Goal: Task Accomplishment & Management: Use online tool/utility

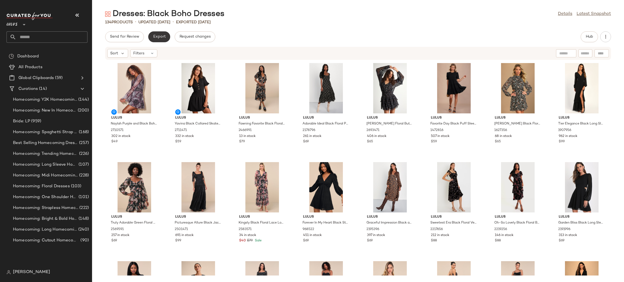
click at [152, 39] on button "Export" at bounding box center [159, 36] width 22 height 11
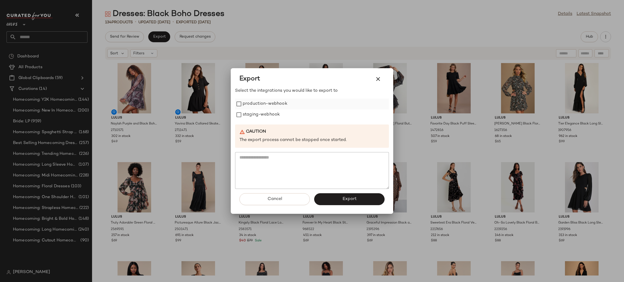
click at [254, 104] on label "production-webhook" at bounding box center [265, 104] width 45 height 11
click at [262, 117] on label "staging-webhook" at bounding box center [261, 115] width 37 height 11
click at [336, 203] on button "Export" at bounding box center [349, 200] width 70 height 12
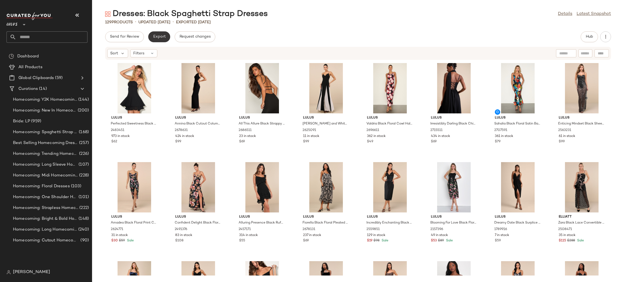
click at [162, 38] on span "Export" at bounding box center [159, 37] width 13 height 4
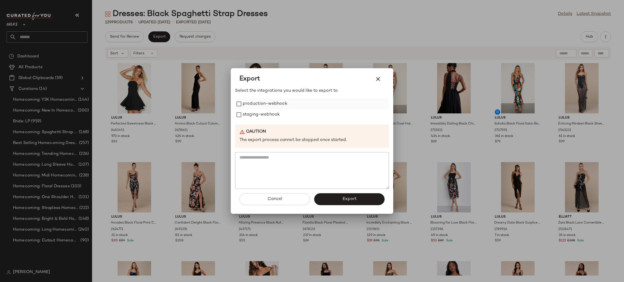
click at [245, 103] on label "production-webhook" at bounding box center [265, 104] width 45 height 11
click at [253, 111] on label "staging-webhook" at bounding box center [261, 115] width 37 height 11
click at [336, 201] on button "Export" at bounding box center [349, 200] width 70 height 12
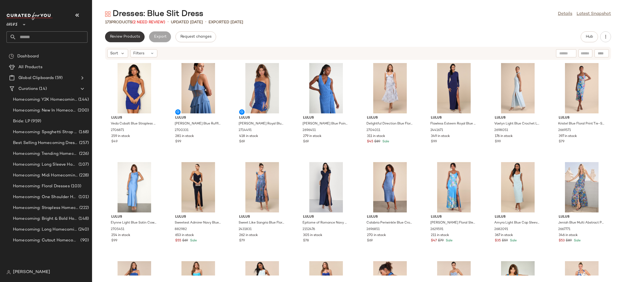
click at [107, 38] on button "Review Products" at bounding box center [125, 36] width 40 height 11
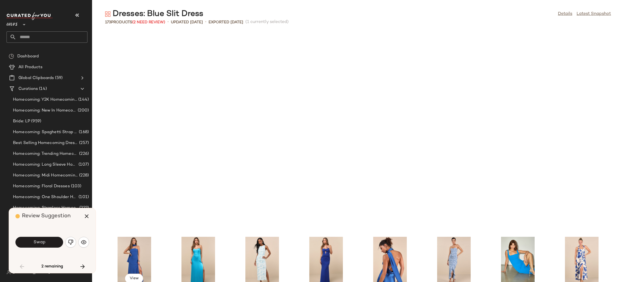
scroll to position [203, 0]
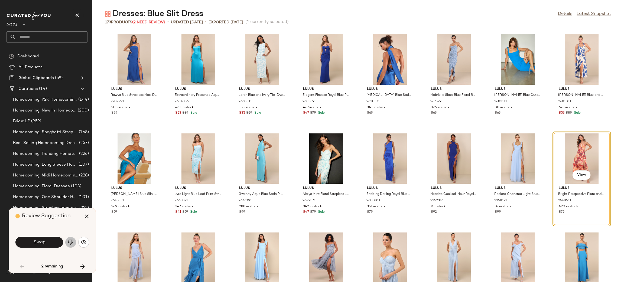
click at [74, 241] on button "button" at bounding box center [70, 242] width 11 height 11
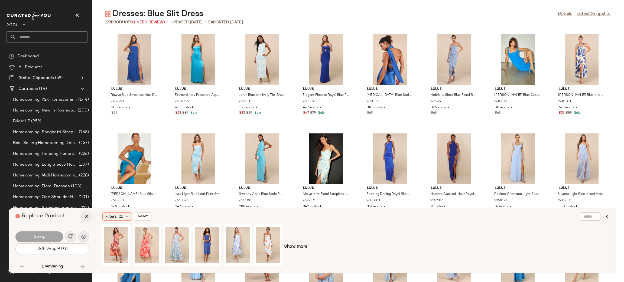
click at [83, 216] on button "button" at bounding box center [86, 216] width 13 height 13
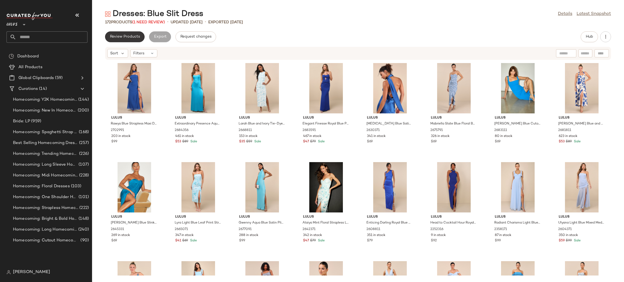
click at [119, 36] on span "Review Products" at bounding box center [125, 37] width 30 height 4
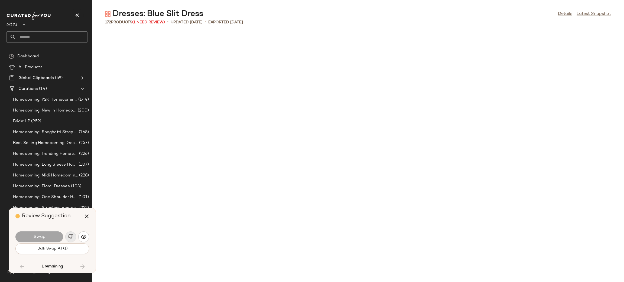
scroll to position [1587, 0]
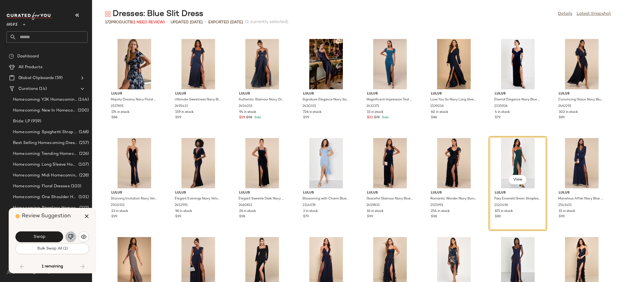
click at [68, 236] on img "button" at bounding box center [70, 236] width 5 height 5
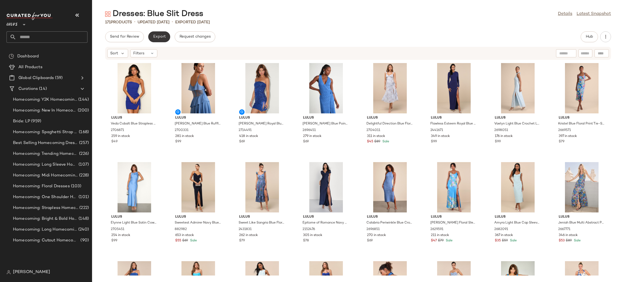
click at [160, 37] on span "Export" at bounding box center [159, 37] width 13 height 4
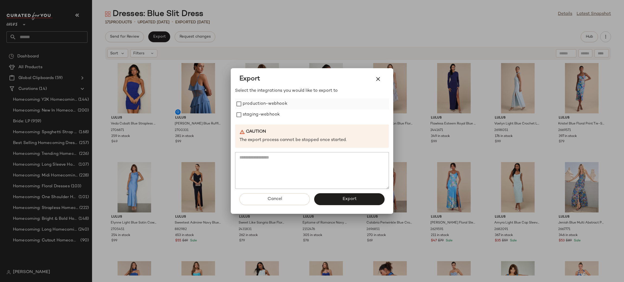
click at [249, 99] on label "production-webhook" at bounding box center [265, 104] width 45 height 11
click at [252, 117] on label "staging-webhook" at bounding box center [261, 115] width 37 height 11
click at [334, 199] on button "Export" at bounding box center [349, 200] width 70 height 12
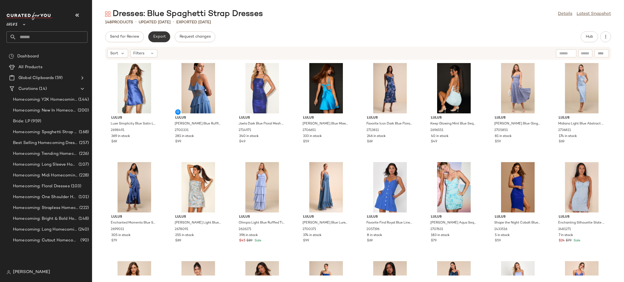
click at [163, 38] on span "Export" at bounding box center [159, 37] width 13 height 4
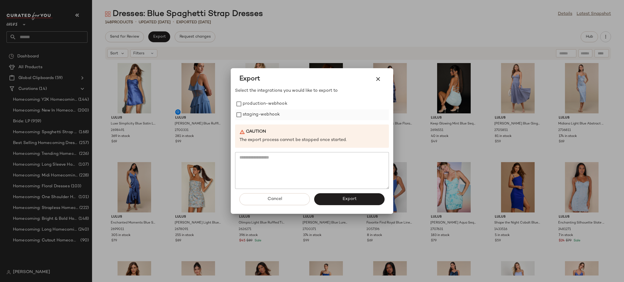
drag, startPoint x: 249, startPoint y: 104, endPoint x: 245, endPoint y: 115, distance: 11.8
click at [249, 104] on label "production-webhook" at bounding box center [265, 104] width 45 height 11
click at [245, 115] on label "staging-webhook" at bounding box center [261, 115] width 37 height 11
click at [331, 203] on button "Export" at bounding box center [349, 200] width 70 height 12
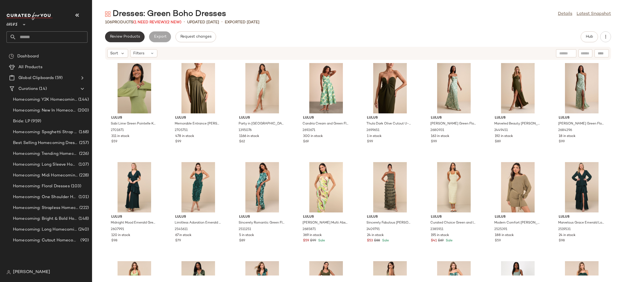
click at [124, 37] on span "Review Products" at bounding box center [125, 37] width 30 height 4
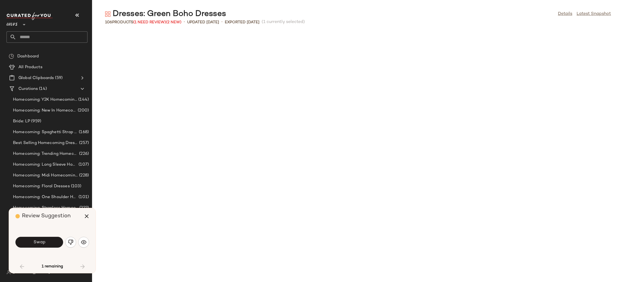
scroll to position [302, 0]
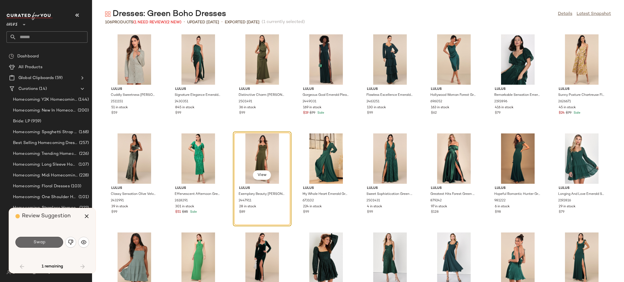
click at [49, 245] on button "Swap" at bounding box center [39, 242] width 48 height 11
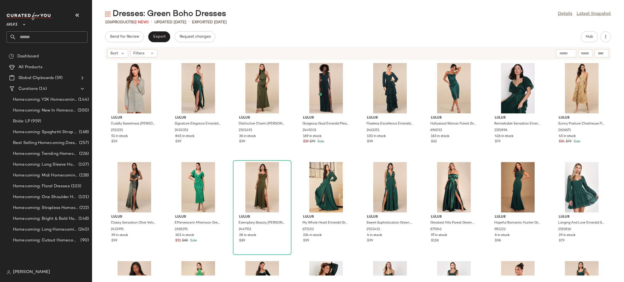
click at [165, 42] on div "Send for Review Export Request changes Hub Sort Filters Lulus Cuddly Sweetness …" at bounding box center [358, 156] width 532 height 251
click at [160, 38] on span "Export" at bounding box center [159, 37] width 13 height 4
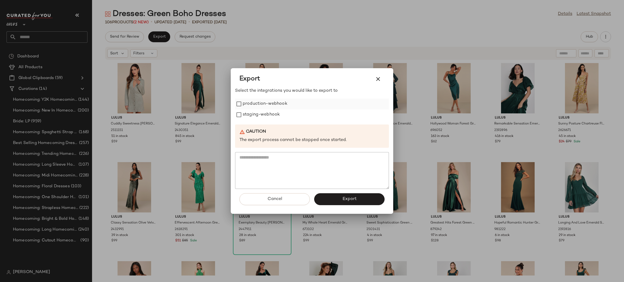
click at [255, 104] on label "production-webhook" at bounding box center [265, 104] width 45 height 11
click at [259, 111] on label "staging-webhook" at bounding box center [261, 115] width 37 height 11
click at [339, 201] on button "Export" at bounding box center [349, 200] width 70 height 12
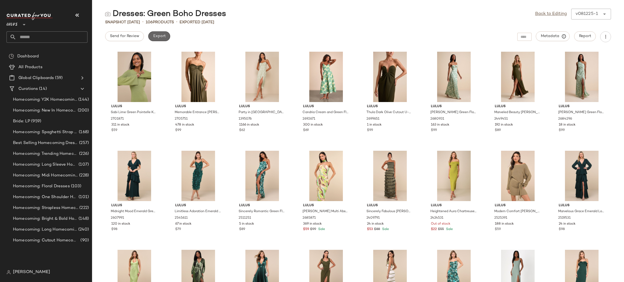
click at [161, 40] on button "Export" at bounding box center [159, 36] width 22 height 10
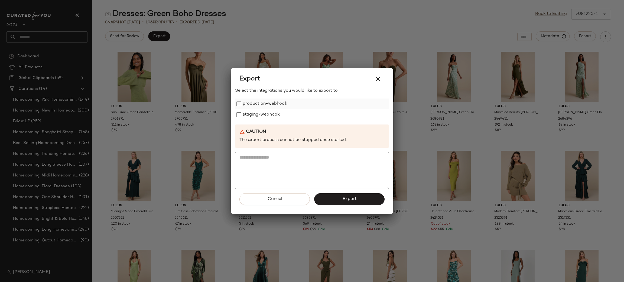
click at [264, 105] on label "production-webhook" at bounding box center [265, 104] width 45 height 11
click at [252, 120] on label "staging-webhook" at bounding box center [261, 115] width 37 height 11
click at [347, 204] on button "Export" at bounding box center [349, 200] width 70 height 12
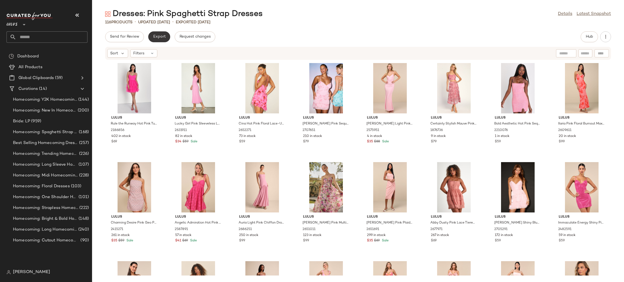
click at [156, 40] on button "Export" at bounding box center [159, 36] width 22 height 11
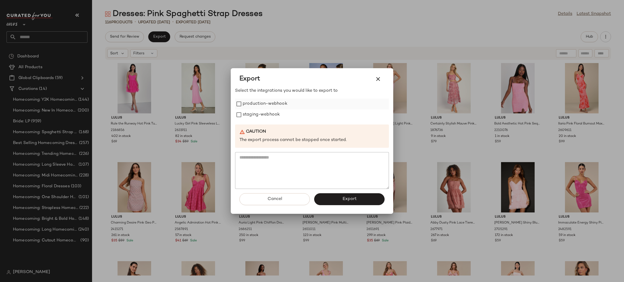
click at [262, 108] on label "production-webhook" at bounding box center [265, 104] width 45 height 11
click at [259, 113] on label "staging-webhook" at bounding box center [261, 115] width 37 height 11
click at [353, 204] on button "Export" at bounding box center [349, 200] width 70 height 12
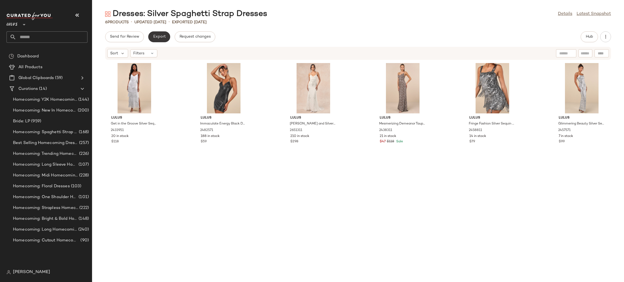
click at [162, 40] on button "Export" at bounding box center [159, 36] width 22 height 11
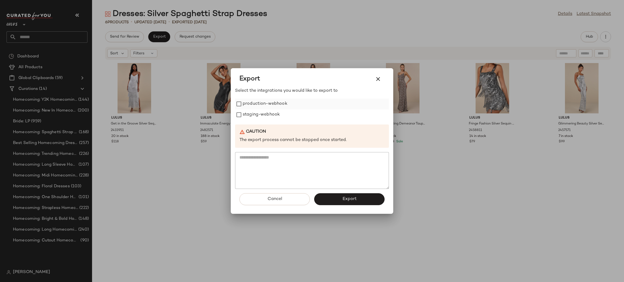
click at [246, 104] on label "production-webhook" at bounding box center [265, 104] width 45 height 11
click at [248, 109] on label "production-webhook" at bounding box center [265, 104] width 45 height 11
drag, startPoint x: 249, startPoint y: 104, endPoint x: 246, endPoint y: 113, distance: 9.0
click at [249, 105] on label "production-webhook" at bounding box center [265, 104] width 45 height 11
click at [246, 113] on label "staging-webhook" at bounding box center [261, 115] width 37 height 11
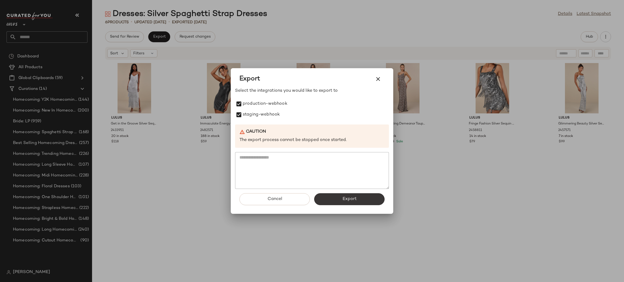
click at [337, 198] on button "Export" at bounding box center [349, 200] width 70 height 12
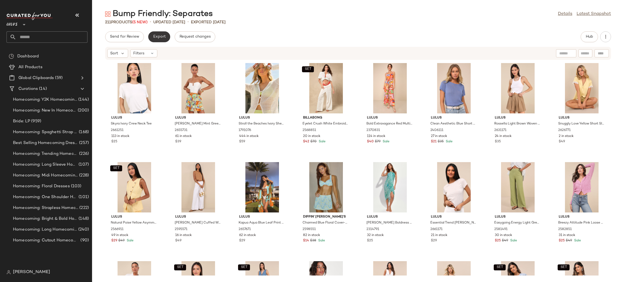
click at [162, 41] on button "Export" at bounding box center [159, 36] width 22 height 11
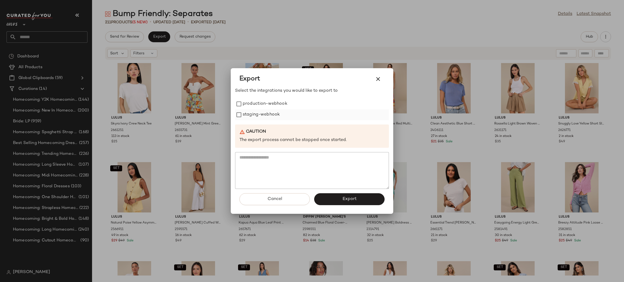
drag, startPoint x: 245, startPoint y: 102, endPoint x: 251, endPoint y: 110, distance: 10.1
click at [247, 106] on label "production-webhook" at bounding box center [265, 104] width 45 height 11
click at [251, 119] on label "staging-webhook" at bounding box center [261, 115] width 37 height 11
click at [354, 201] on span "Export" at bounding box center [349, 199] width 14 height 5
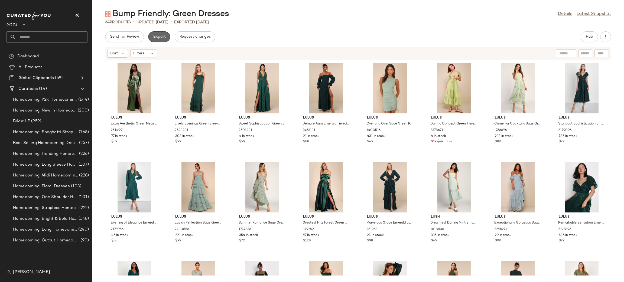
click at [163, 37] on span "Export" at bounding box center [159, 37] width 13 height 4
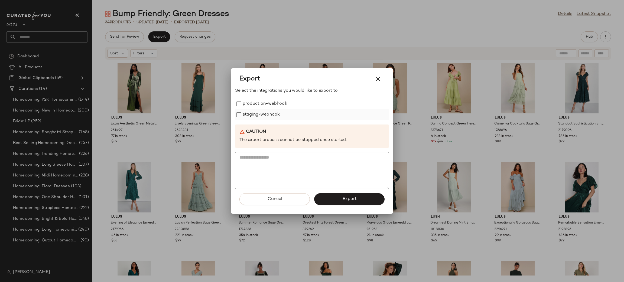
click at [249, 110] on label "staging-webhook" at bounding box center [261, 115] width 37 height 11
click at [255, 116] on label "staging-webhook" at bounding box center [261, 115] width 37 height 11
drag, startPoint x: 249, startPoint y: 102, endPoint x: 262, endPoint y: 121, distance: 22.7
click at [251, 103] on label "production-webhook" at bounding box center [265, 104] width 45 height 11
drag, startPoint x: 262, startPoint y: 112, endPoint x: 265, endPoint y: 116, distance: 4.4
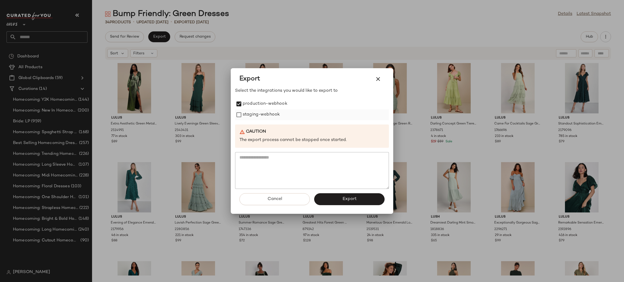
click at [263, 112] on label "staging-webhook" at bounding box center [261, 115] width 37 height 11
click at [340, 199] on button "Export" at bounding box center [349, 200] width 70 height 12
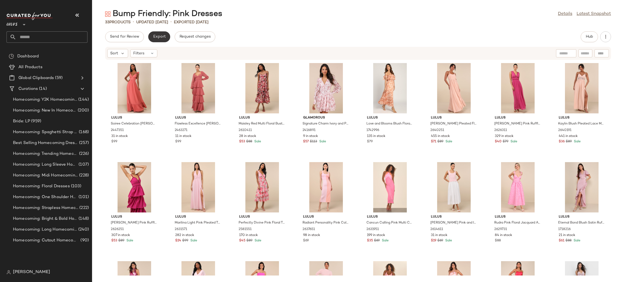
click at [165, 37] on button "Export" at bounding box center [159, 36] width 22 height 11
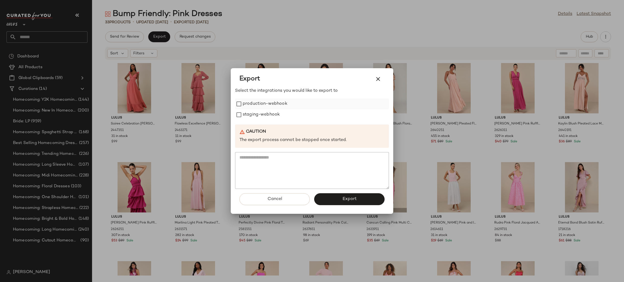
click at [262, 104] on label "production-webhook" at bounding box center [265, 104] width 45 height 11
click at [261, 115] on label "staging-webhook" at bounding box center [261, 115] width 37 height 11
click at [336, 197] on button "Export" at bounding box center [349, 200] width 70 height 12
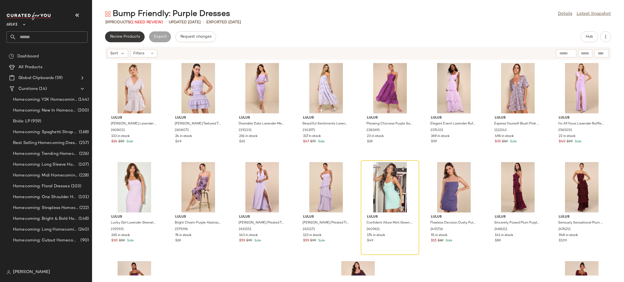
click at [127, 37] on span "Review Products" at bounding box center [125, 37] width 30 height 4
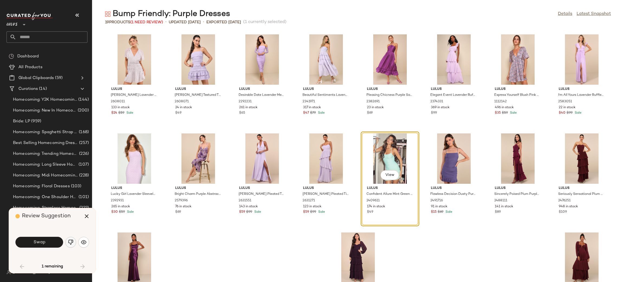
click at [73, 243] on img "button" at bounding box center [70, 242] width 5 height 5
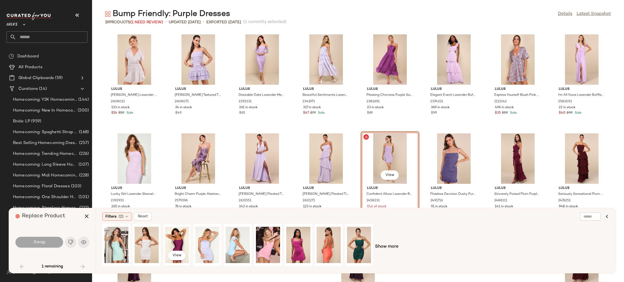
click at [179, 242] on div "View" at bounding box center [177, 245] width 24 height 38
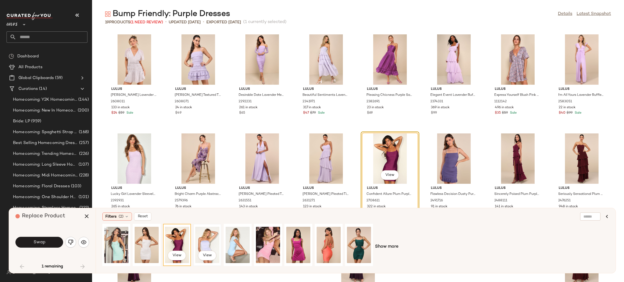
click at [204, 244] on div "View" at bounding box center [207, 245] width 24 height 38
click at [184, 246] on div "View" at bounding box center [177, 245] width 24 height 38
click at [50, 240] on button "Swap" at bounding box center [39, 242] width 48 height 11
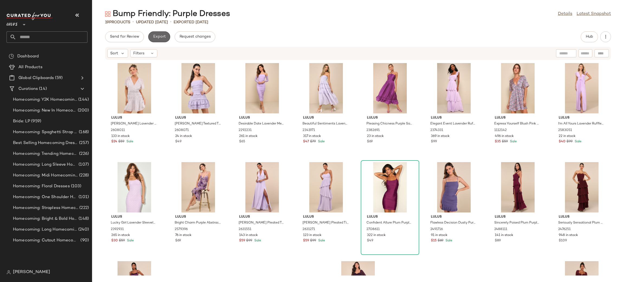
click at [158, 36] on span "Export" at bounding box center [159, 37] width 13 height 4
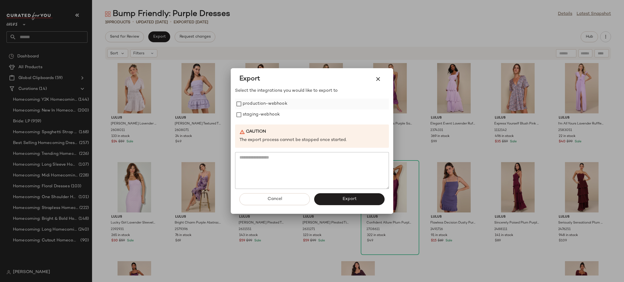
drag, startPoint x: 258, startPoint y: 99, endPoint x: 261, endPoint y: 102, distance: 4.6
click at [259, 100] on label "production-webhook" at bounding box center [265, 104] width 45 height 11
click at [268, 113] on label "staging-webhook" at bounding box center [261, 115] width 37 height 11
click at [349, 200] on span "Export" at bounding box center [349, 199] width 14 height 5
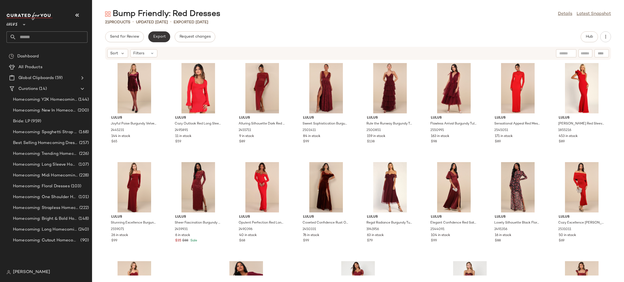
click at [165, 35] on button "Export" at bounding box center [159, 36] width 22 height 11
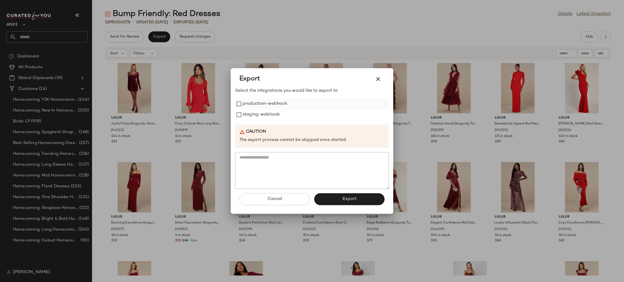
click at [271, 107] on label "production-webhook" at bounding box center [265, 104] width 45 height 11
click at [274, 114] on label "staging-webhook" at bounding box center [261, 115] width 37 height 11
click at [334, 201] on button "Export" at bounding box center [349, 200] width 70 height 12
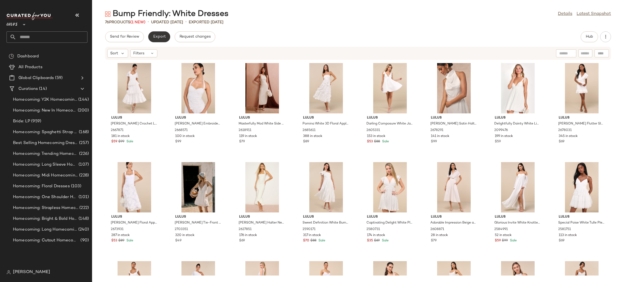
click at [162, 35] on span "Export" at bounding box center [159, 37] width 13 height 4
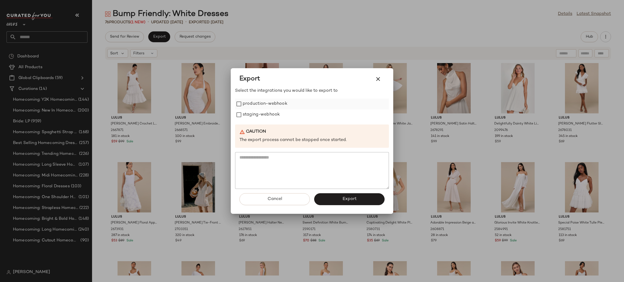
click at [253, 102] on label "production-webhook" at bounding box center [265, 104] width 45 height 11
click at [263, 118] on label "staging-webhook" at bounding box center [261, 115] width 37 height 11
click at [355, 200] on span "Export" at bounding box center [349, 199] width 14 height 5
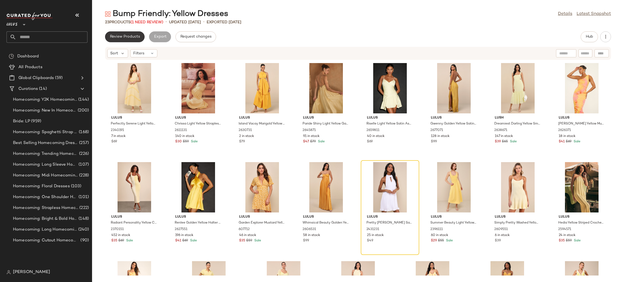
click at [127, 39] on button "Review Products" at bounding box center [125, 36] width 40 height 11
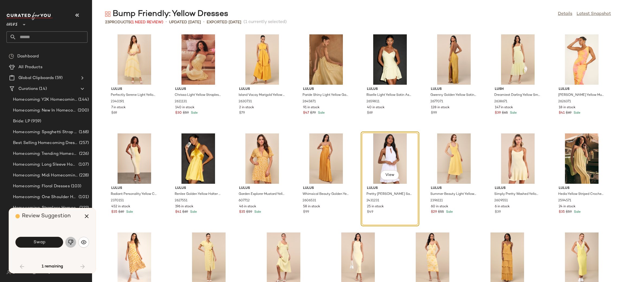
click at [70, 244] on img "button" at bounding box center [70, 242] width 5 height 5
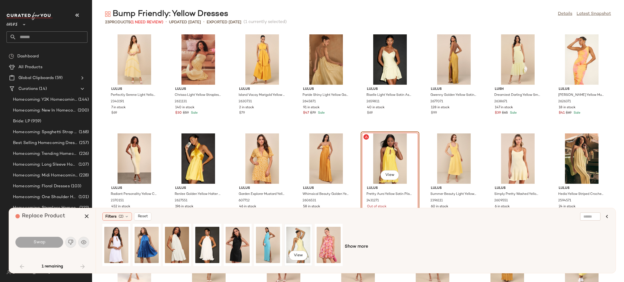
click at [303, 239] on div "View" at bounding box center [298, 245] width 24 height 38
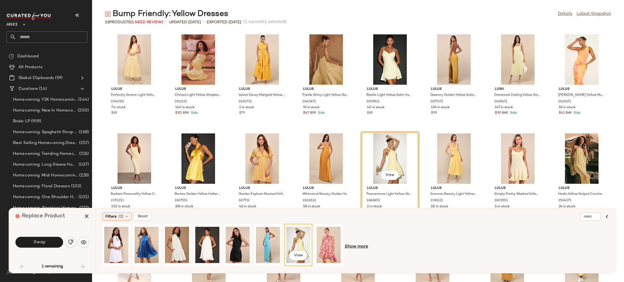
click at [368, 247] on span "Show more" at bounding box center [356, 247] width 23 height 7
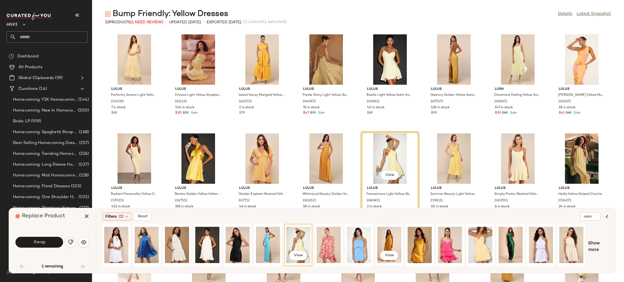
click at [382, 247] on div "View" at bounding box center [390, 245] width 24 height 38
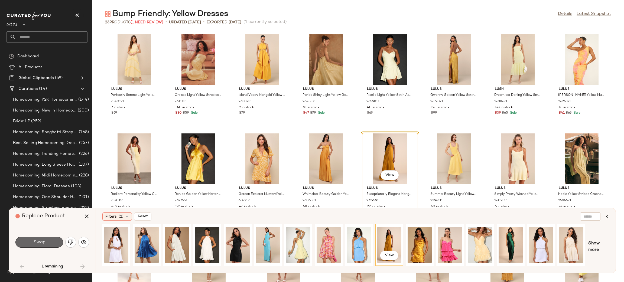
click at [50, 245] on button "Swap" at bounding box center [39, 242] width 48 height 11
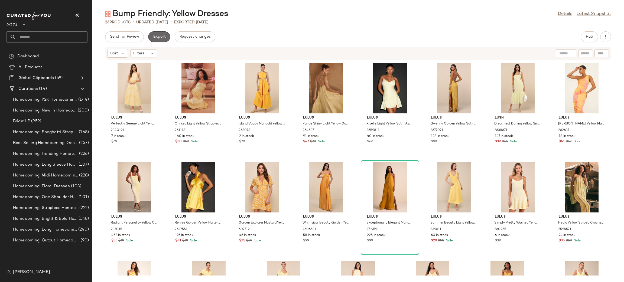
click at [167, 38] on button "Export" at bounding box center [159, 36] width 22 height 11
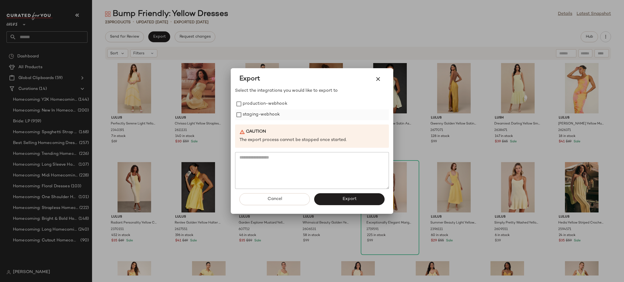
drag, startPoint x: 259, startPoint y: 106, endPoint x: 263, endPoint y: 112, distance: 7.5
click at [259, 106] on label "production-webhook" at bounding box center [265, 104] width 45 height 11
click at [263, 112] on label "staging-webhook" at bounding box center [261, 115] width 37 height 11
click at [343, 199] on span "Export" at bounding box center [349, 199] width 14 height 5
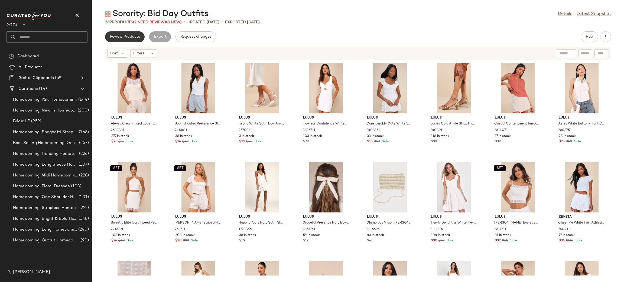
click at [117, 38] on span "Review Products" at bounding box center [125, 37] width 30 height 4
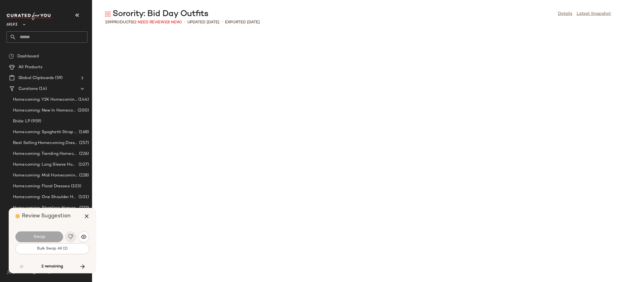
scroll to position [793, 0]
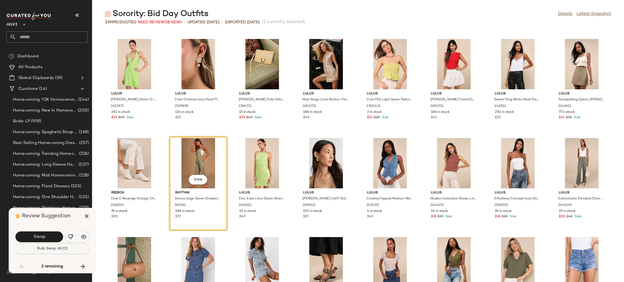
click at [68, 249] on button "Bulk Swap All (2)" at bounding box center [52, 249] width 74 height 11
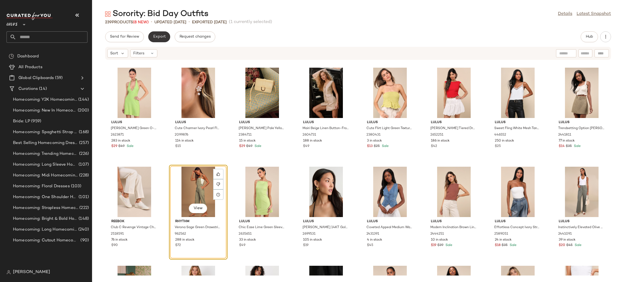
click at [161, 40] on button "Export" at bounding box center [159, 36] width 22 height 11
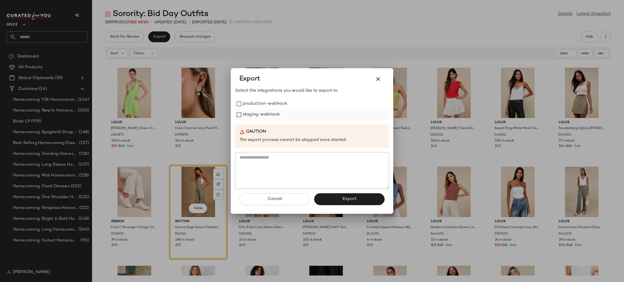
drag, startPoint x: 263, startPoint y: 104, endPoint x: 265, endPoint y: 112, distance: 8.7
click at [264, 107] on label "production-webhook" at bounding box center [265, 104] width 45 height 11
click at [265, 112] on label "staging-webhook" at bounding box center [261, 115] width 37 height 11
click at [350, 196] on button "Export" at bounding box center [349, 200] width 70 height 12
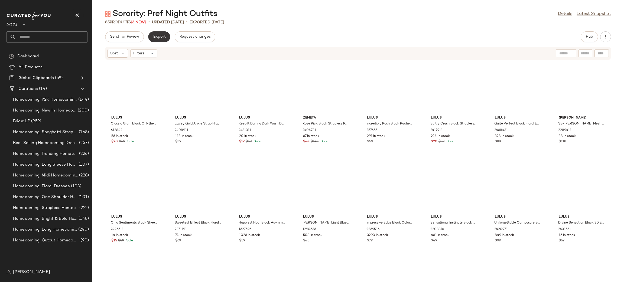
click at [155, 39] on button "Export" at bounding box center [159, 36] width 22 height 11
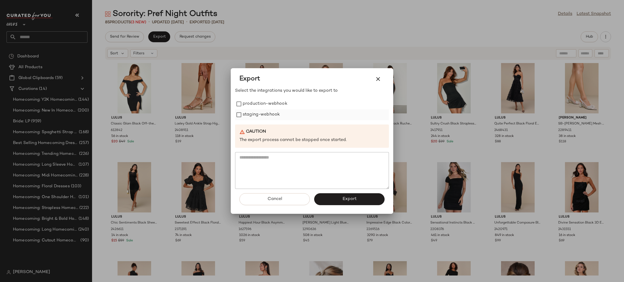
click at [244, 110] on label "staging-webhook" at bounding box center [261, 115] width 37 height 11
drag, startPoint x: 249, startPoint y: 101, endPoint x: 304, endPoint y: 153, distance: 75.4
click at [249, 101] on label "production-webhook" at bounding box center [265, 104] width 45 height 11
click at [346, 198] on span "Export" at bounding box center [349, 199] width 14 height 5
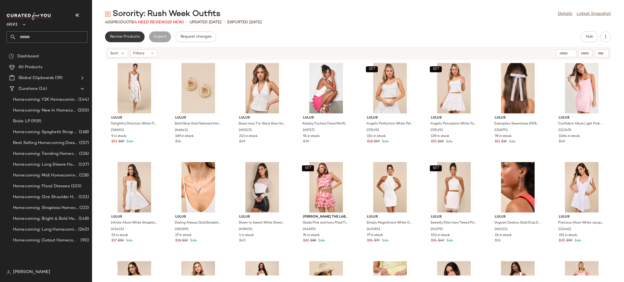
click at [132, 38] on span "Review Products" at bounding box center [125, 37] width 30 height 4
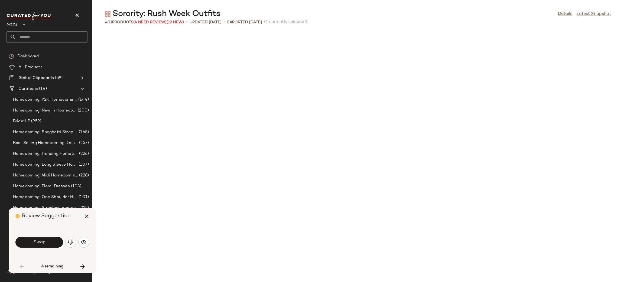
scroll to position [302, 0]
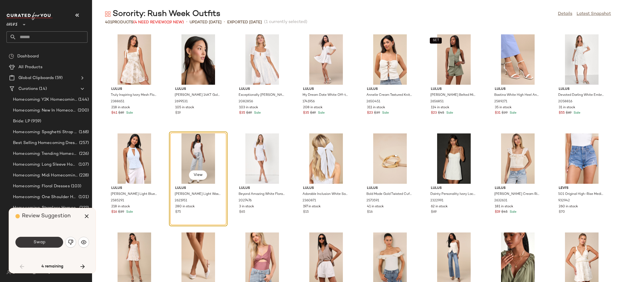
click at [44, 246] on button "Swap" at bounding box center [39, 242] width 48 height 11
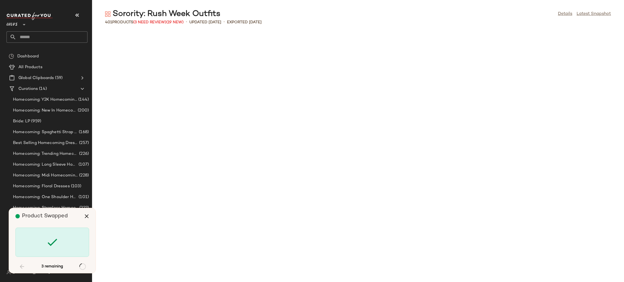
scroll to position [1290, 0]
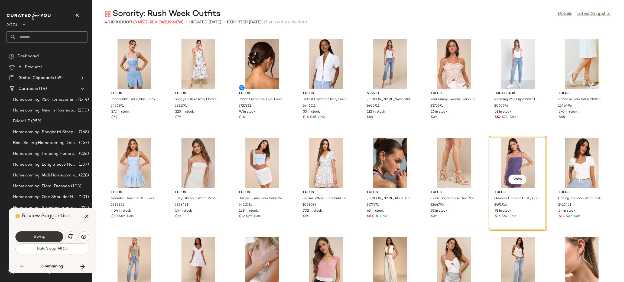
click at [51, 240] on button "Swap" at bounding box center [39, 237] width 48 height 11
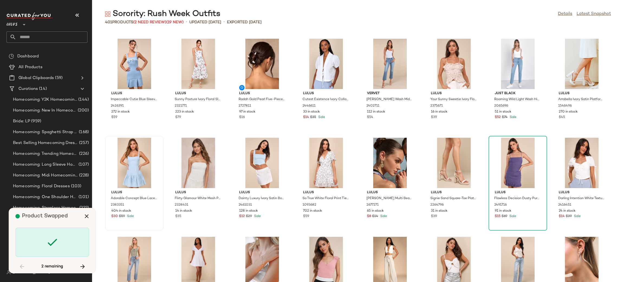
scroll to position [1885, 0]
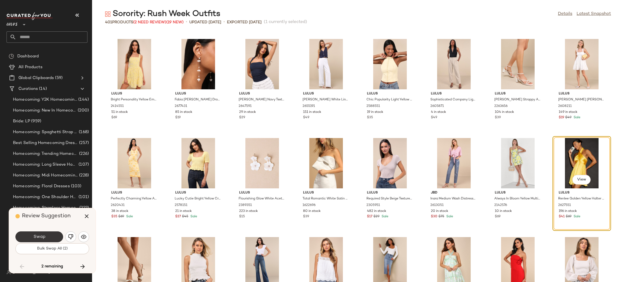
click at [59, 238] on button "Swap" at bounding box center [39, 237] width 48 height 11
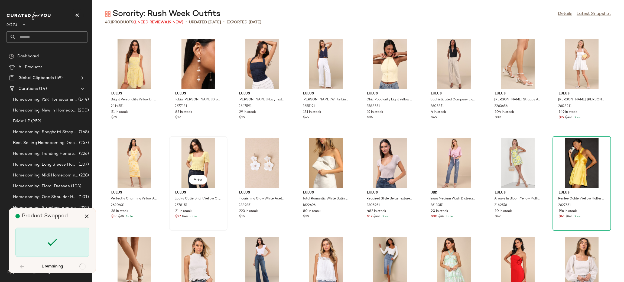
scroll to position [3869, 0]
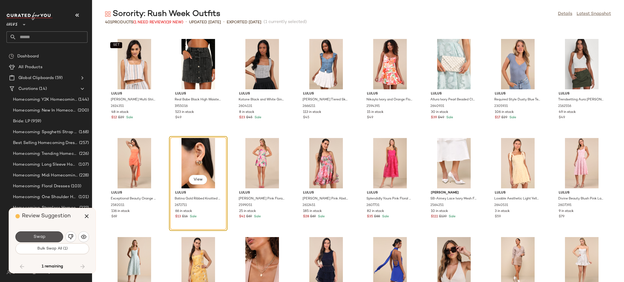
click at [54, 240] on button "Swap" at bounding box center [39, 237] width 48 height 11
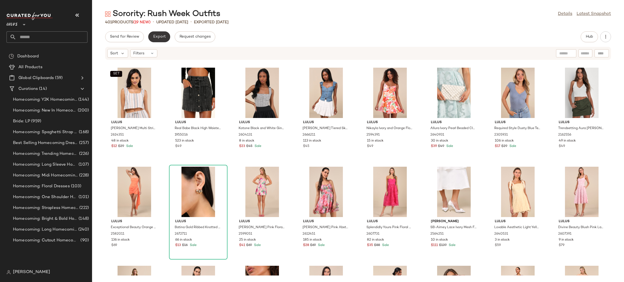
click at [150, 39] on button "Export" at bounding box center [159, 36] width 22 height 11
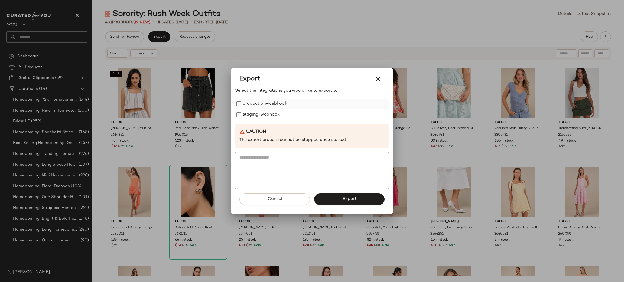
click at [271, 101] on label "production-webhook" at bounding box center [265, 104] width 45 height 11
click at [268, 111] on label "staging-webhook" at bounding box center [261, 115] width 37 height 11
click at [352, 200] on span "Export" at bounding box center [349, 199] width 14 height 5
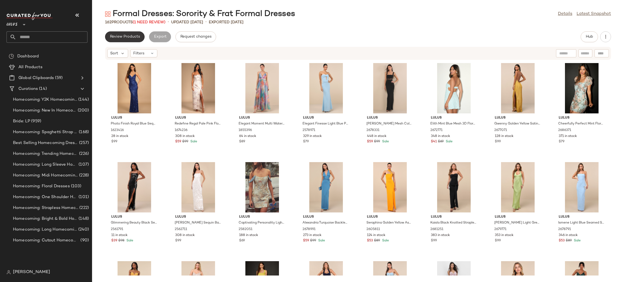
click at [136, 36] on span "Review Products" at bounding box center [125, 37] width 30 height 4
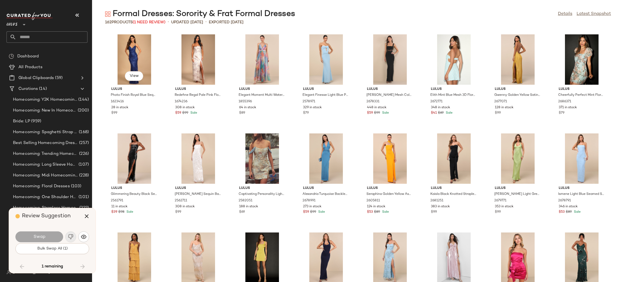
scroll to position [1389, 0]
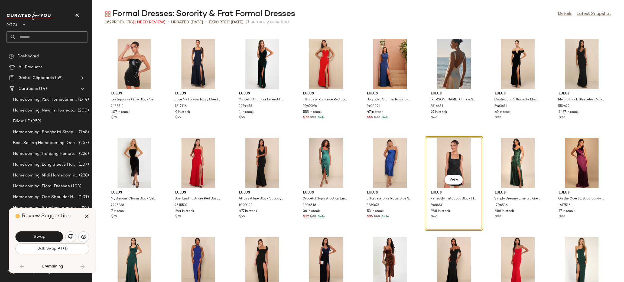
click at [61, 257] on div "Swap Bulk Swap All (1)" at bounding box center [52, 242] width 74 height 29
click at [82, 250] on button "Bulk Swap All (1)" at bounding box center [52, 249] width 74 height 11
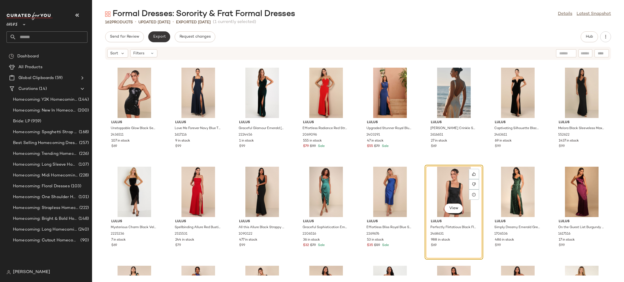
click at [167, 37] on button "Export" at bounding box center [159, 36] width 22 height 11
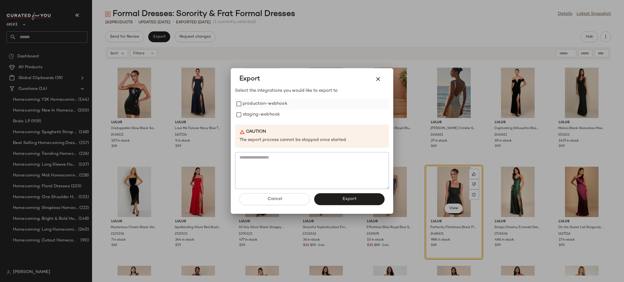
drag, startPoint x: 257, startPoint y: 101, endPoint x: 263, endPoint y: 107, distance: 9.0
click at [258, 101] on label "production-webhook" at bounding box center [265, 104] width 45 height 11
click at [268, 115] on label "staging-webhook" at bounding box center [261, 115] width 37 height 11
click at [341, 201] on button "Export" at bounding box center [349, 200] width 70 height 12
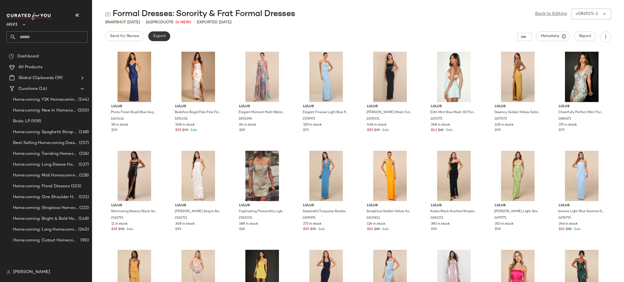
click at [159, 36] on span "Export" at bounding box center [159, 36] width 13 height 4
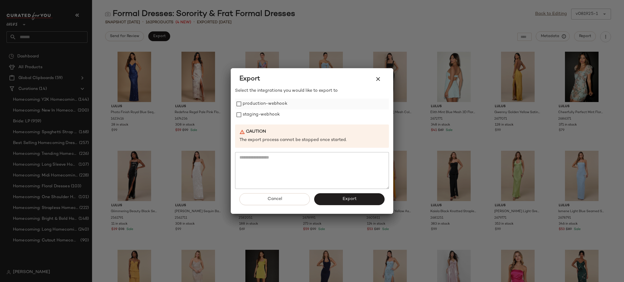
click at [255, 108] on label "production-webhook" at bounding box center [265, 104] width 45 height 11
click at [254, 111] on label "staging-webhook" at bounding box center [261, 115] width 37 height 11
click at [354, 201] on span "Export" at bounding box center [349, 199] width 14 height 5
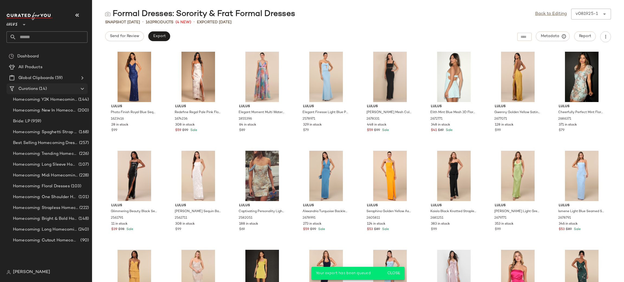
click at [49, 90] on div "Curations (14)" at bounding box center [47, 89] width 61 height 6
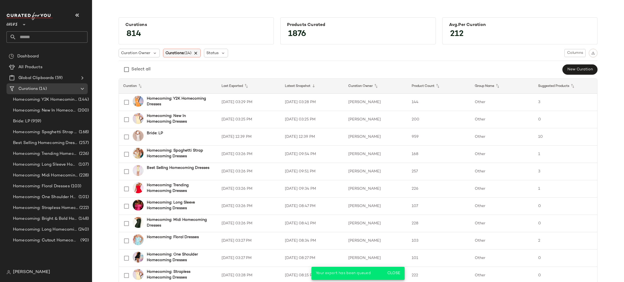
click at [197, 54] on icon at bounding box center [196, 53] width 5 height 5
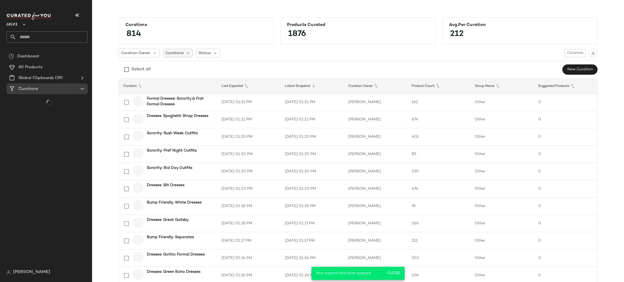
click at [175, 54] on span "Curations" at bounding box center [175, 53] width 18 height 6
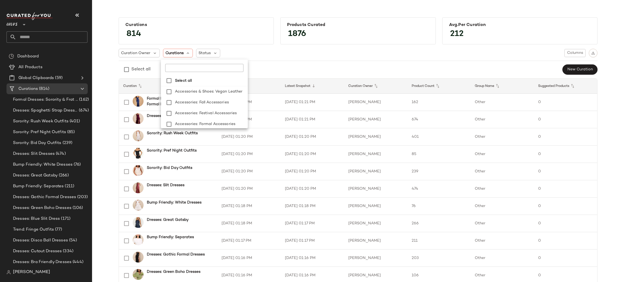
click at [185, 71] on input "text" at bounding box center [199, 68] width 68 height 8
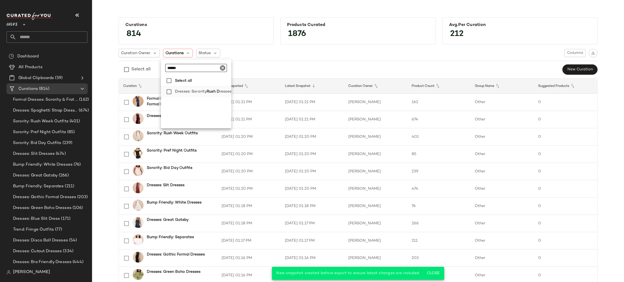
type input "******"
click at [202, 91] on span "Dresses: Sorority" at bounding box center [191, 91] width 32 height 11
click at [344, 80] on th "Latest Snapshot" at bounding box center [375, 86] width 63 height 15
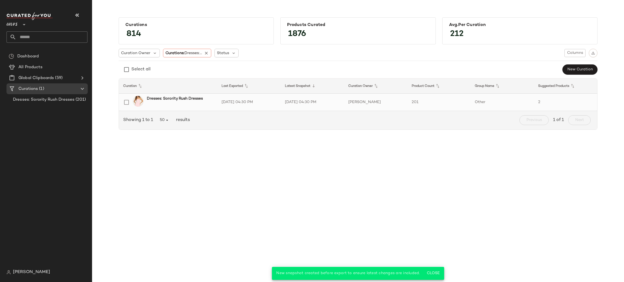
click at [444, 103] on td "201" at bounding box center [439, 102] width 63 height 17
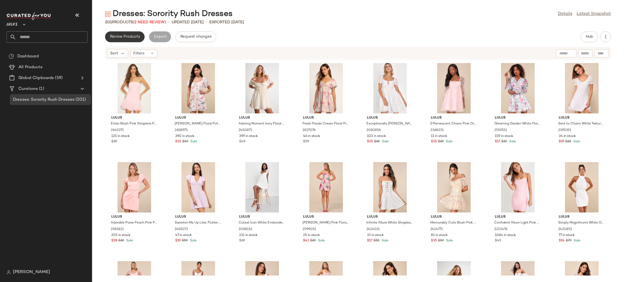
click at [125, 36] on span "Review Products" at bounding box center [125, 37] width 30 height 4
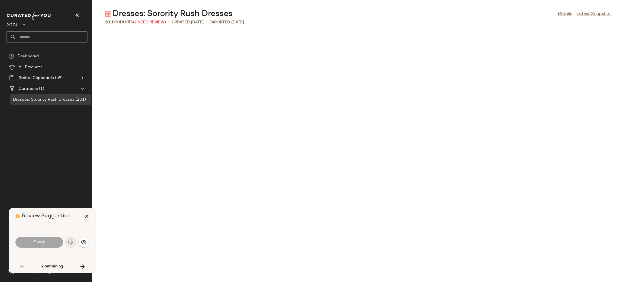
scroll to position [401, 0]
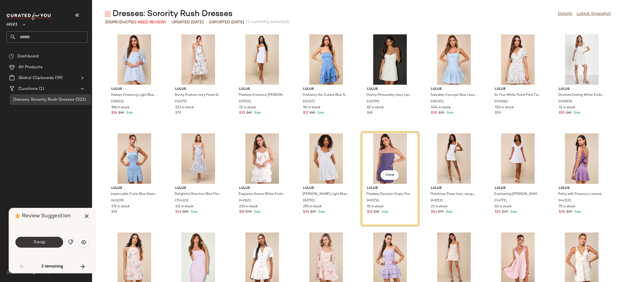
click at [47, 244] on button "Swap" at bounding box center [39, 242] width 48 height 11
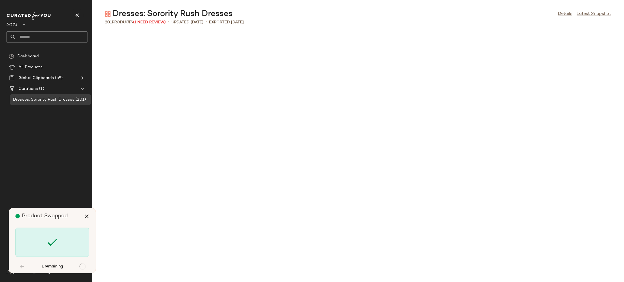
scroll to position [992, 0]
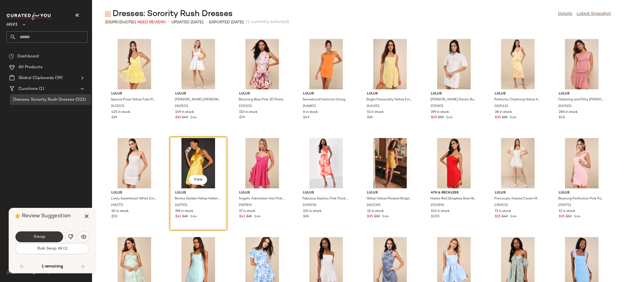
click at [47, 234] on button "Swap" at bounding box center [39, 237] width 48 height 11
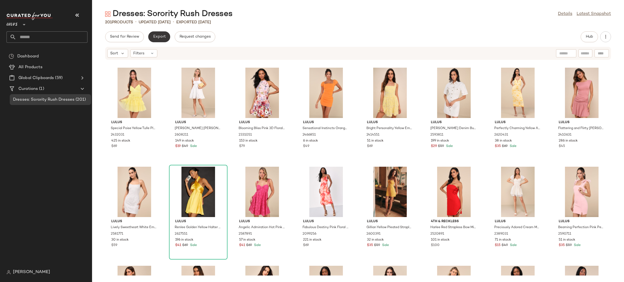
click at [156, 42] on button "Export" at bounding box center [159, 36] width 22 height 11
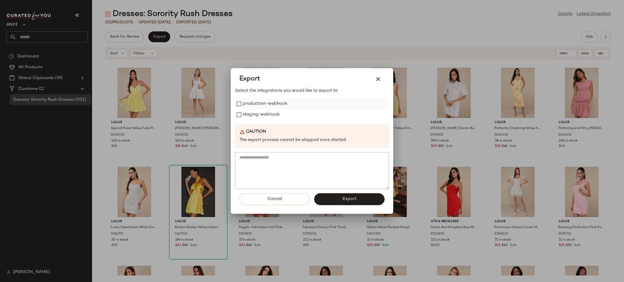
click at [286, 105] on label "production-webhook" at bounding box center [265, 104] width 45 height 11
click at [286, 111] on div "staging-webhook" at bounding box center [312, 115] width 154 height 11
click at [288, 115] on div "staging-webhook" at bounding box center [312, 115] width 154 height 11
click at [252, 118] on label "staging-webhook" at bounding box center [261, 115] width 37 height 11
click at [338, 192] on div "Cancel Export" at bounding box center [312, 201] width 154 height 25
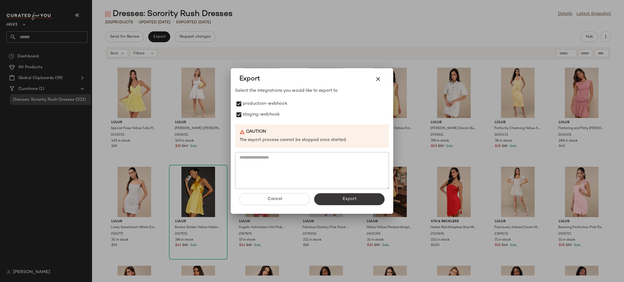
click at [340, 195] on button "Export" at bounding box center [349, 200] width 70 height 12
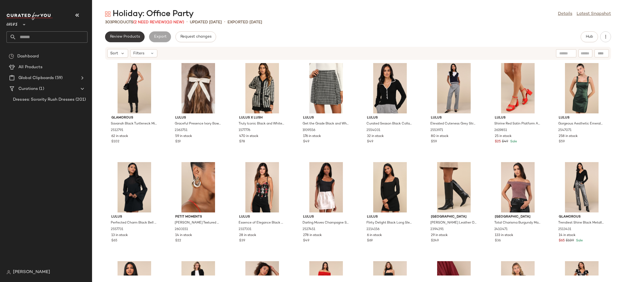
click at [141, 34] on button "Review Products" at bounding box center [125, 36] width 40 height 11
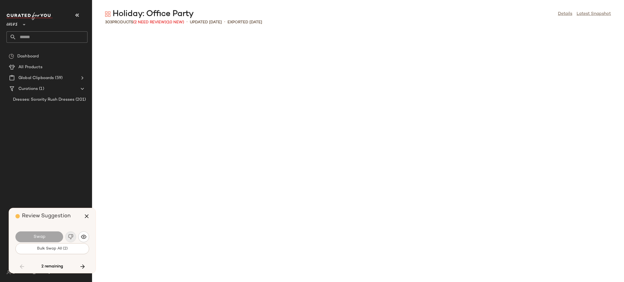
scroll to position [2381, 0]
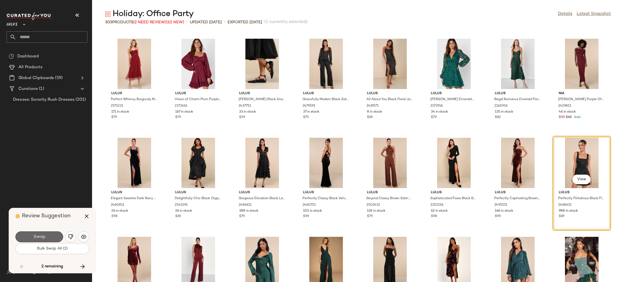
click at [58, 232] on button "Swap" at bounding box center [39, 237] width 48 height 11
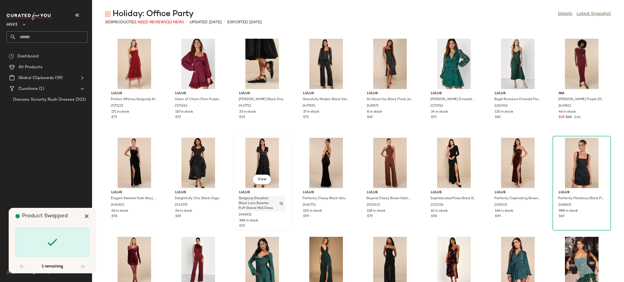
scroll to position [2976, 0]
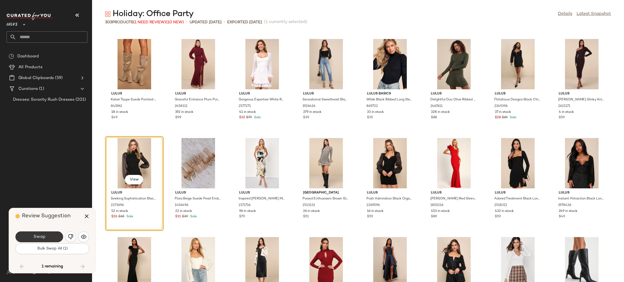
click at [37, 240] on button "Swap" at bounding box center [39, 237] width 48 height 11
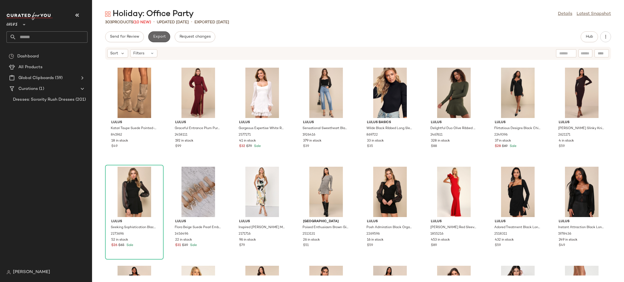
click at [158, 38] on span "Export" at bounding box center [159, 37] width 13 height 4
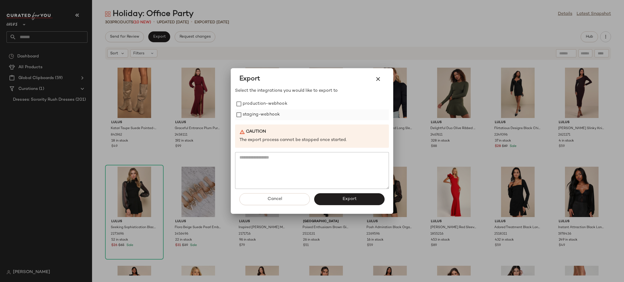
drag, startPoint x: 256, startPoint y: 101, endPoint x: 261, endPoint y: 114, distance: 13.3
click at [256, 102] on label "production-webhook" at bounding box center [265, 104] width 45 height 11
click at [263, 114] on label "staging-webhook" at bounding box center [261, 115] width 37 height 11
click at [336, 194] on button "Export" at bounding box center [349, 200] width 70 height 12
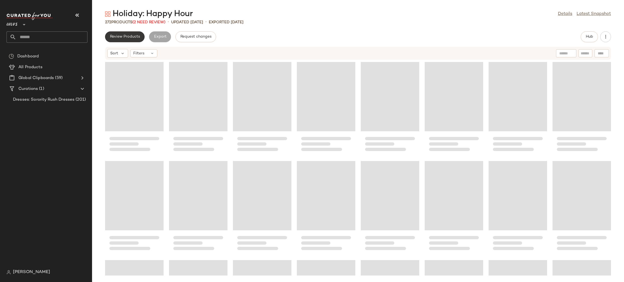
click at [131, 36] on span "Review Products" at bounding box center [125, 37] width 30 height 4
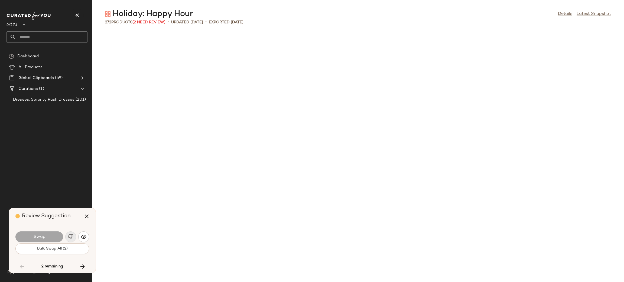
scroll to position [793, 0]
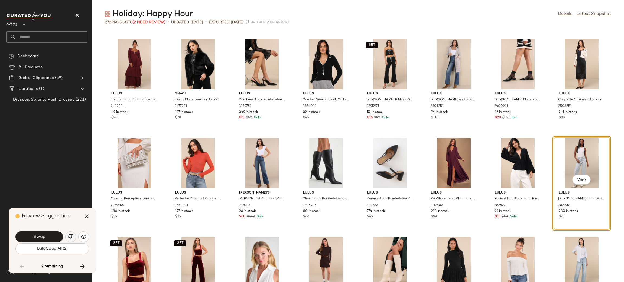
click at [70, 237] on img "button" at bounding box center [70, 236] width 5 height 5
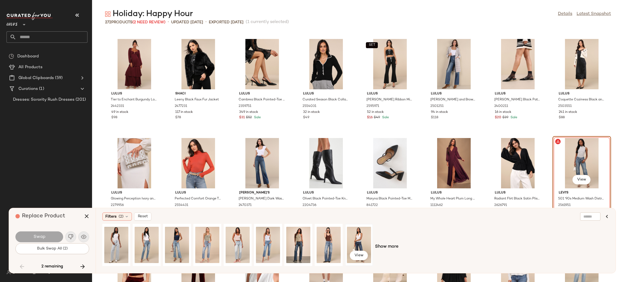
click at [359, 241] on div "View" at bounding box center [359, 245] width 24 height 38
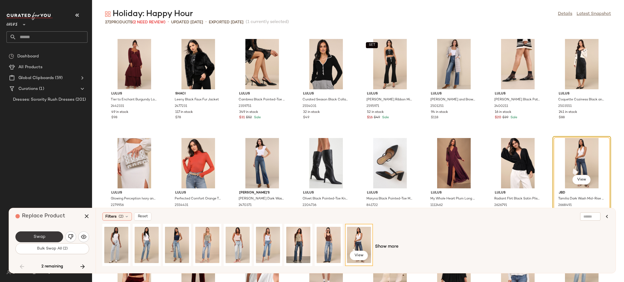
click at [42, 240] on button "Swap" at bounding box center [39, 237] width 48 height 11
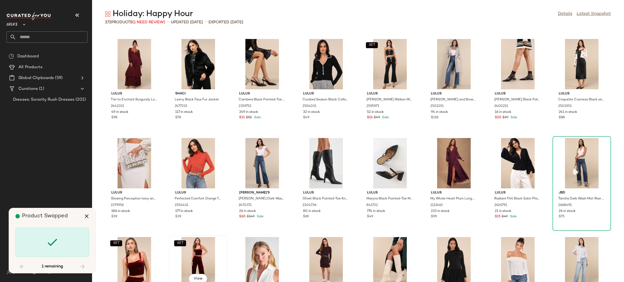
scroll to position [1190, 0]
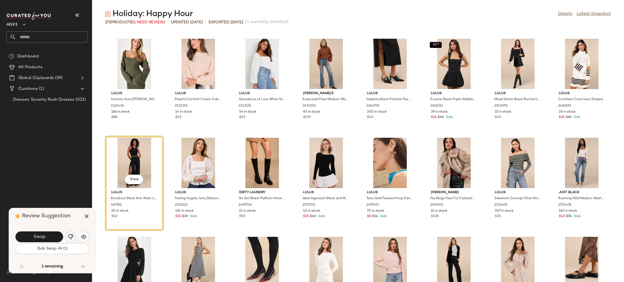
click at [70, 236] on img "button" at bounding box center [70, 236] width 5 height 5
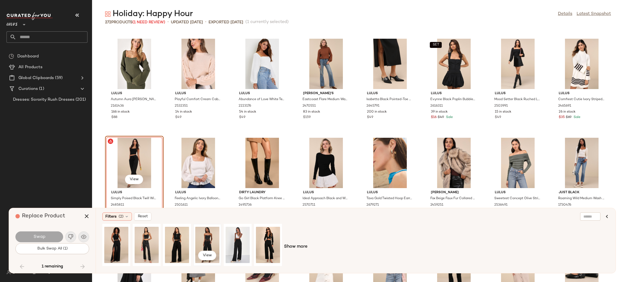
click at [195, 239] on div "View" at bounding box center [207, 245] width 24 height 38
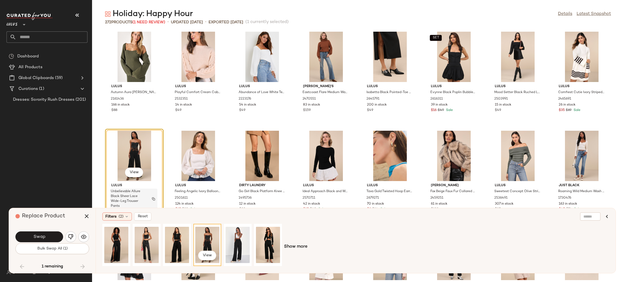
scroll to position [1199, 0]
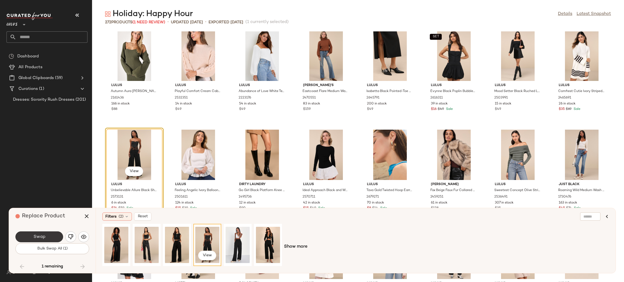
click at [57, 236] on button "Swap" at bounding box center [39, 237] width 48 height 11
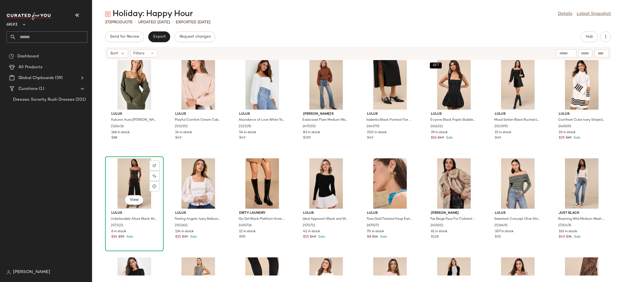
click at [133, 206] on div "View" at bounding box center [134, 200] width 18 height 11
click at [136, 202] on span "View" at bounding box center [134, 200] width 9 height 4
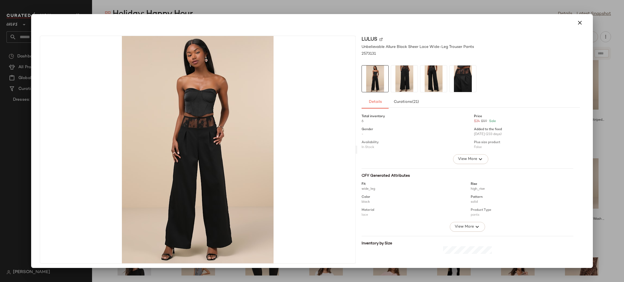
click at [471, 67] on img at bounding box center [463, 79] width 27 height 27
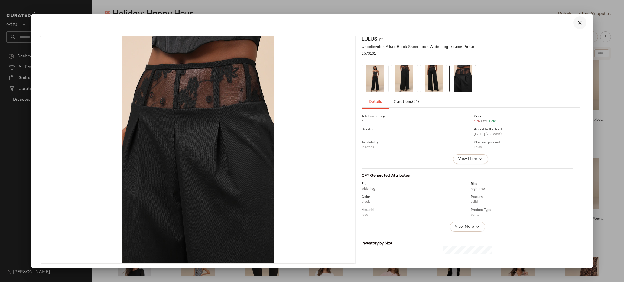
click at [582, 25] on button "button" at bounding box center [580, 22] width 13 height 13
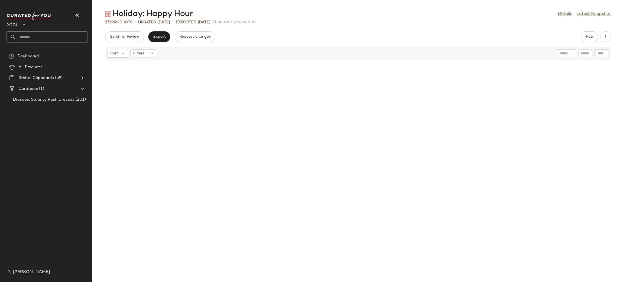
scroll to position [589, 0]
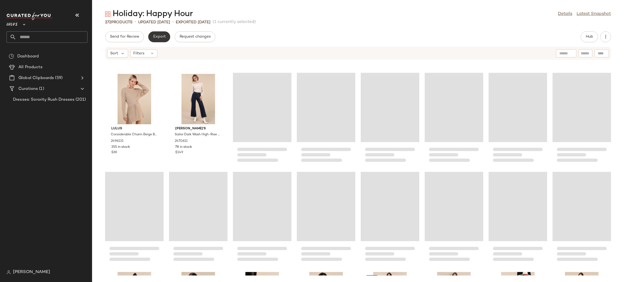
click at [161, 35] on span "Export" at bounding box center [159, 37] width 13 height 4
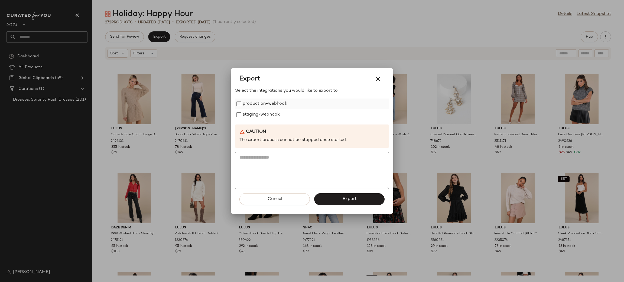
click at [267, 100] on label "production-webhook" at bounding box center [265, 104] width 45 height 11
click at [268, 118] on label "staging-webhook" at bounding box center [261, 115] width 37 height 11
click at [352, 196] on button "Export" at bounding box center [349, 200] width 70 height 12
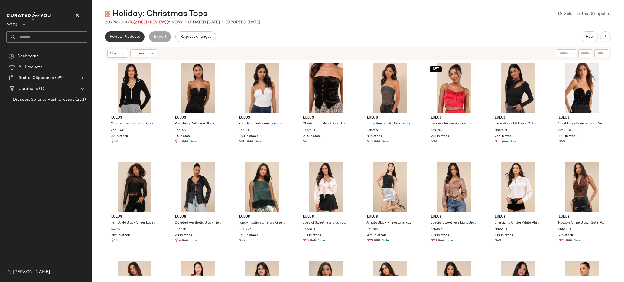
click at [128, 36] on span "Review Products" at bounding box center [125, 37] width 30 height 4
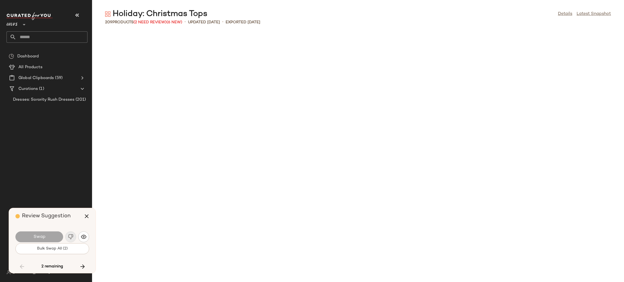
scroll to position [1785, 0]
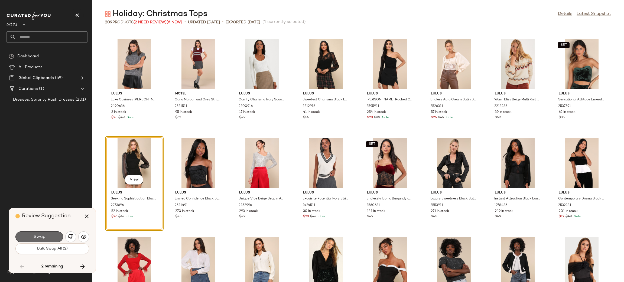
click at [25, 239] on button "Swap" at bounding box center [39, 237] width 48 height 11
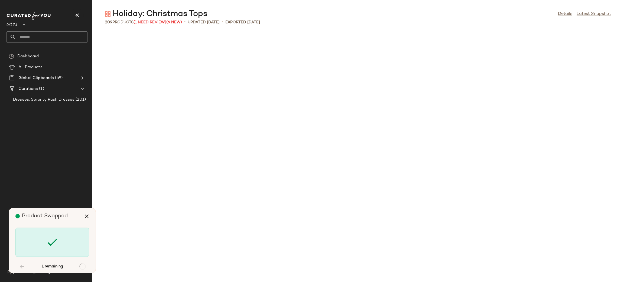
scroll to position [2428, 0]
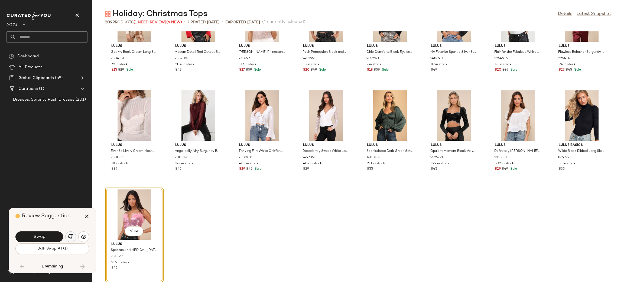
click at [71, 234] on img "button" at bounding box center [70, 236] width 5 height 5
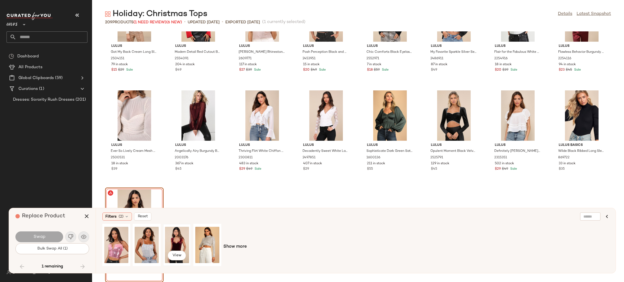
click at [179, 245] on div "View" at bounding box center [177, 245] width 24 height 38
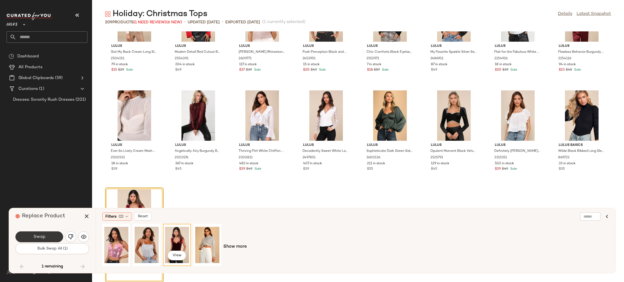
click at [40, 239] on span "Swap" at bounding box center [39, 237] width 12 height 5
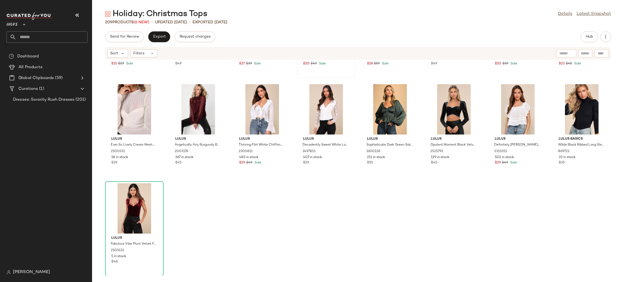
scroll to position [1640, 0]
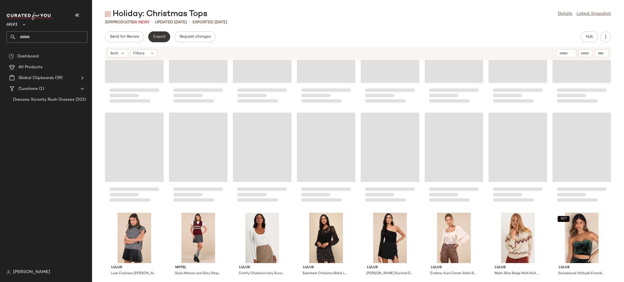
click at [157, 32] on button "Export" at bounding box center [159, 36] width 22 height 11
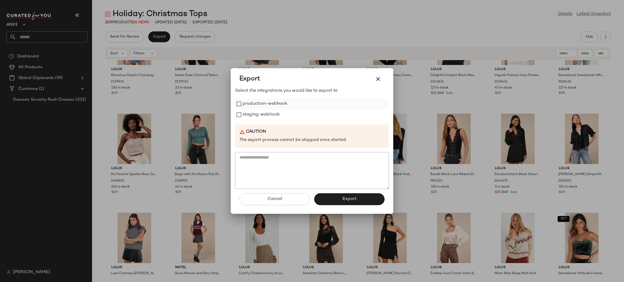
click at [254, 101] on label "production-webhook" at bounding box center [265, 104] width 45 height 11
click at [259, 122] on div "Select the integrations you would like to export to production-webhook staging-…" at bounding box center [312, 138] width 154 height 101
click at [261, 117] on label "staging-webhook" at bounding box center [261, 115] width 37 height 11
click at [353, 197] on button "Export" at bounding box center [349, 200] width 70 height 12
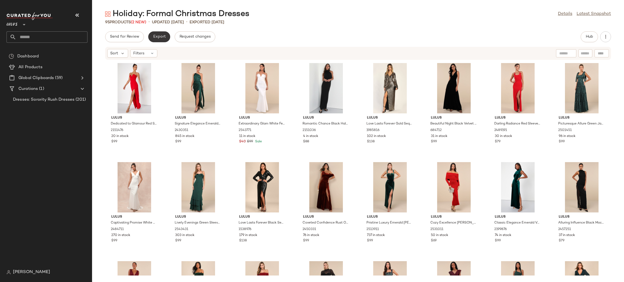
click at [159, 37] on span "Export" at bounding box center [159, 37] width 13 height 4
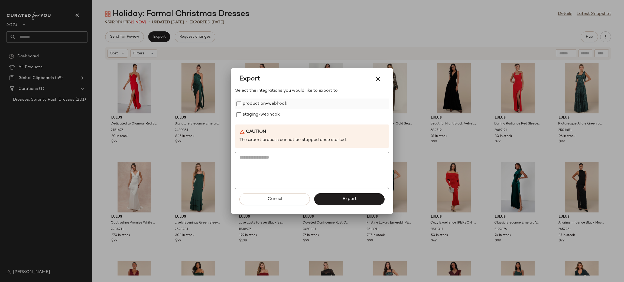
click at [245, 103] on label "production-webhook" at bounding box center [265, 104] width 45 height 11
click at [250, 114] on label "staging-webhook" at bounding box center [261, 115] width 37 height 11
click at [326, 199] on button "Export" at bounding box center [349, 200] width 70 height 12
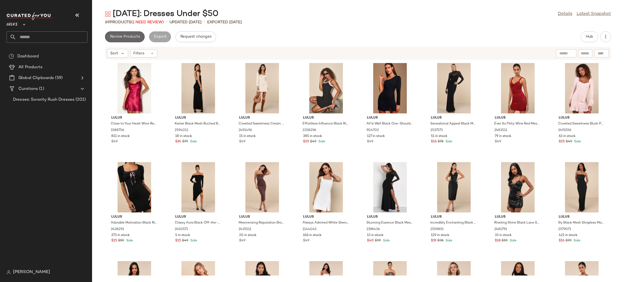
click at [120, 38] on span "Review Products" at bounding box center [125, 37] width 30 height 4
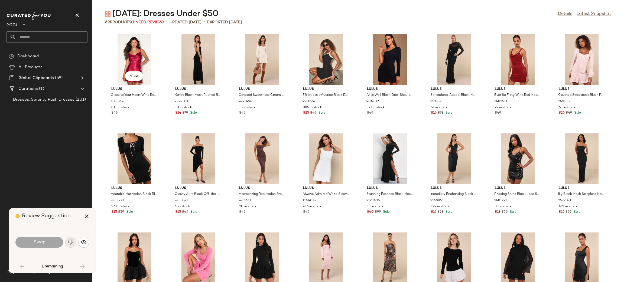
scroll to position [595, 0]
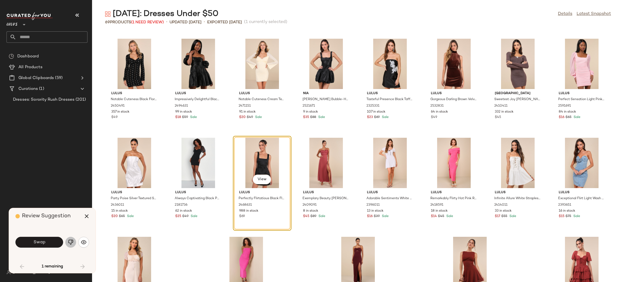
click at [70, 242] on img "button" at bounding box center [70, 242] width 5 height 5
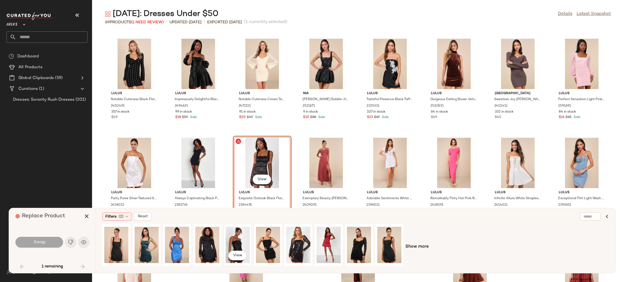
click at [232, 243] on div "View" at bounding box center [238, 245] width 24 height 38
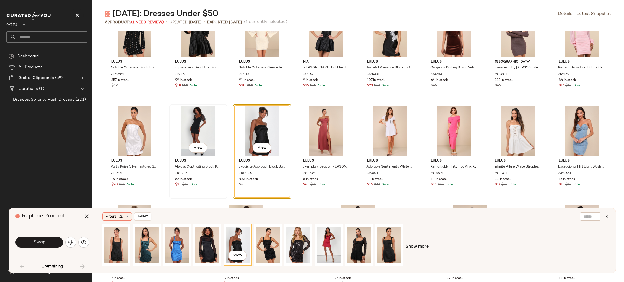
scroll to position [642, 0]
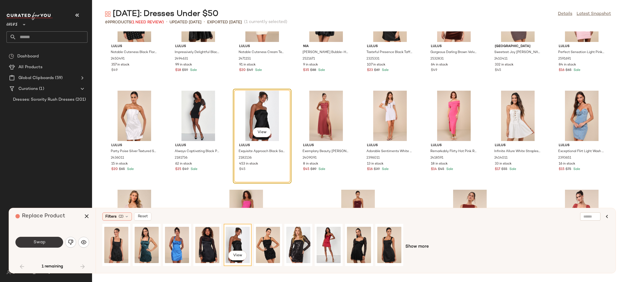
click at [47, 245] on button "Swap" at bounding box center [39, 242] width 48 height 11
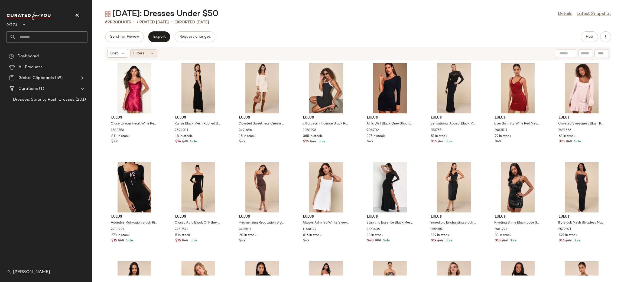
click at [144, 51] on div "Filters" at bounding box center [143, 53] width 27 height 8
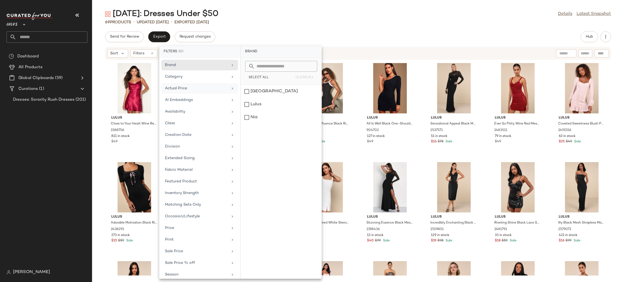
click at [194, 91] on div "Actual Price" at bounding box center [196, 89] width 63 height 6
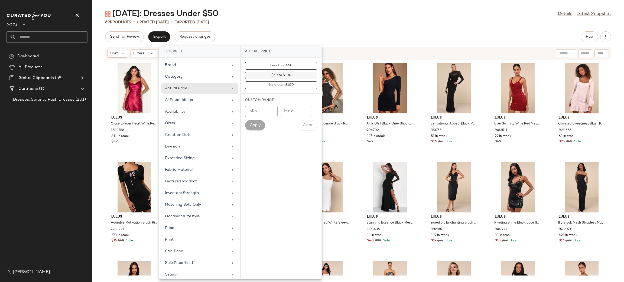
click at [252, 82] on button "$50 to $100" at bounding box center [281, 86] width 72 height 8
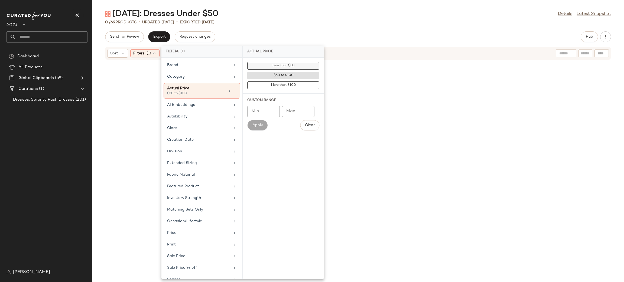
click at [290, 63] on button "Less than $50" at bounding box center [283, 66] width 72 height 8
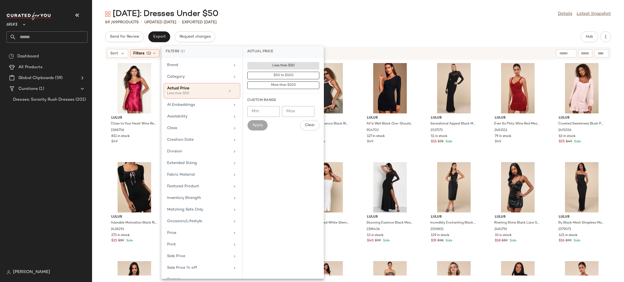
click at [377, 33] on div "Send for Review Export Request changes Hub" at bounding box center [358, 36] width 506 height 11
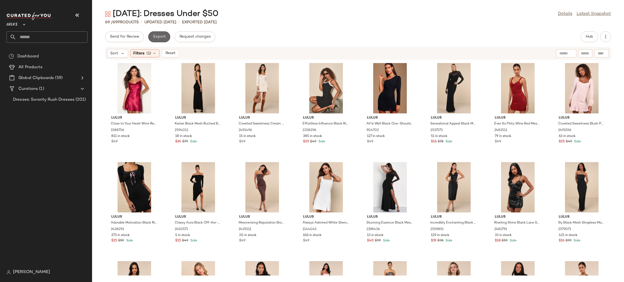
click at [166, 40] on button "Export" at bounding box center [159, 36] width 22 height 11
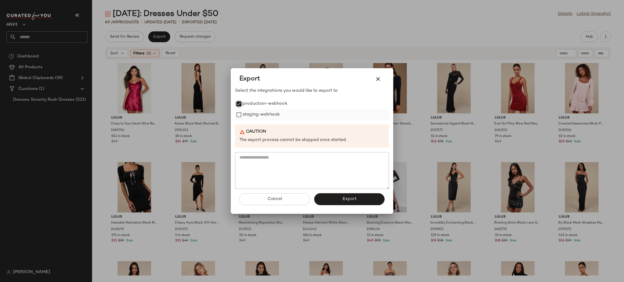
click at [252, 115] on label "staging-webhook" at bounding box center [261, 115] width 37 height 11
click at [332, 202] on button "Export" at bounding box center [349, 200] width 70 height 12
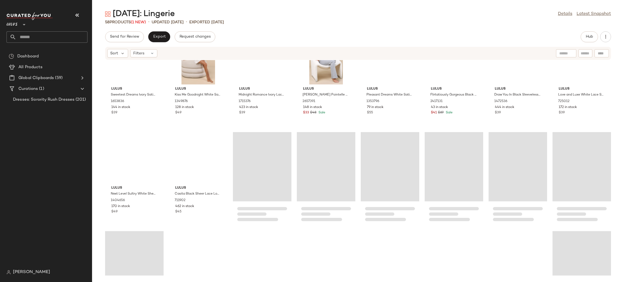
scroll to position [578, 0]
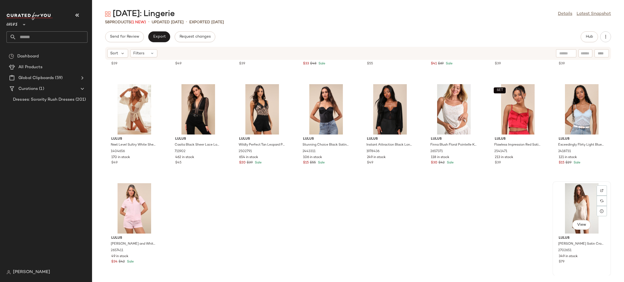
click at [574, 212] on div "View" at bounding box center [582, 208] width 55 height 50
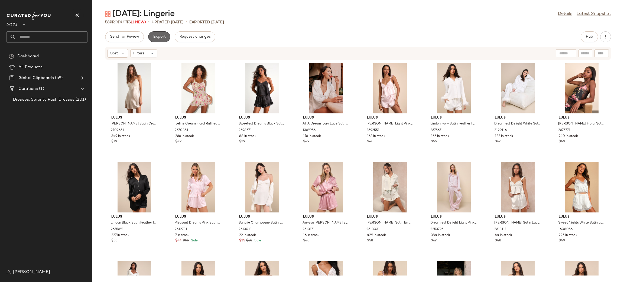
click at [154, 36] on span "Export" at bounding box center [159, 37] width 13 height 4
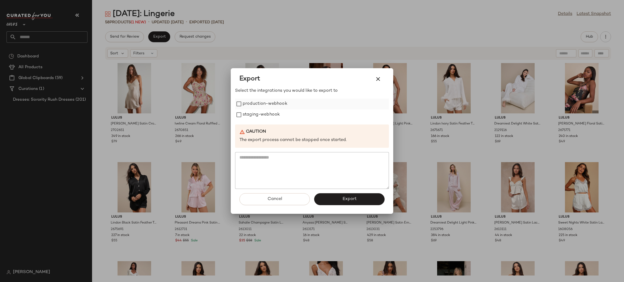
drag, startPoint x: 249, startPoint y: 102, endPoint x: 253, endPoint y: 107, distance: 5.8
click at [250, 104] on label "production-webhook" at bounding box center [265, 104] width 45 height 11
click at [254, 111] on label "staging-webhook" at bounding box center [261, 115] width 37 height 11
click at [344, 199] on span "Export" at bounding box center [349, 199] width 14 height 5
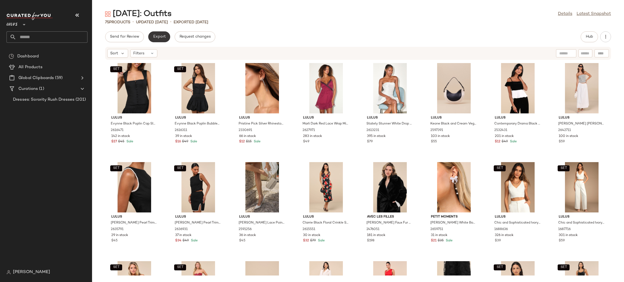
click at [162, 39] on button "Export" at bounding box center [159, 36] width 22 height 11
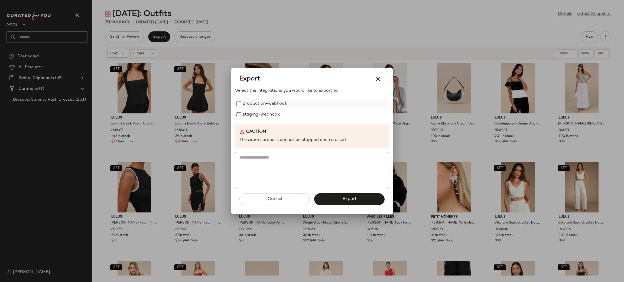
click at [248, 102] on label "production-webhook" at bounding box center [265, 104] width 45 height 11
click at [255, 118] on label "staging-webhook" at bounding box center [261, 115] width 37 height 11
click at [329, 199] on button "Export" at bounding box center [349, 200] width 70 height 12
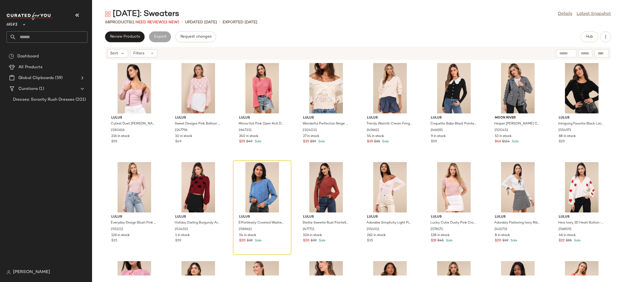
click at [134, 42] on button "Review Products" at bounding box center [125, 36] width 40 height 11
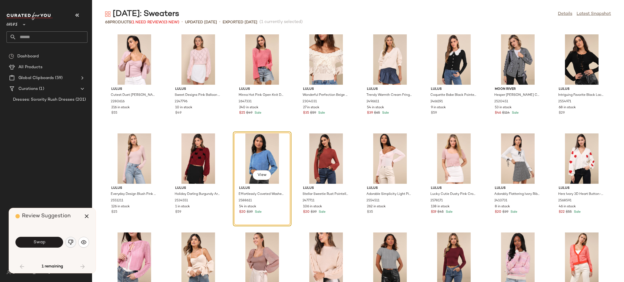
click at [73, 244] on img "button" at bounding box center [70, 242] width 5 height 5
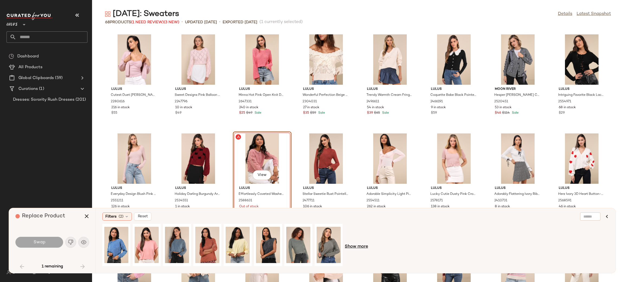
click at [351, 249] on span "Show more" at bounding box center [356, 247] width 23 height 7
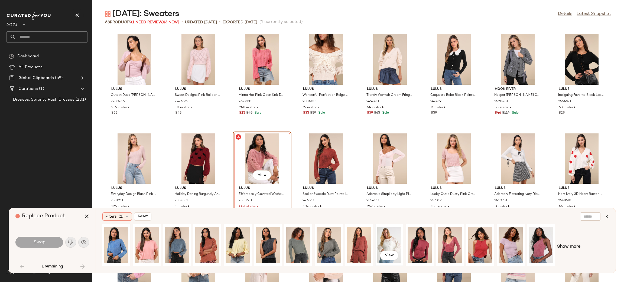
click at [390, 246] on div "View" at bounding box center [390, 245] width 24 height 38
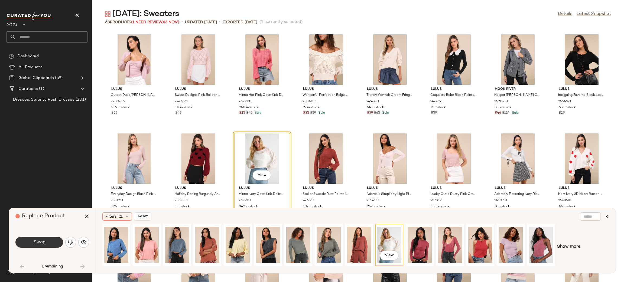
click at [34, 244] on span "Swap" at bounding box center [39, 242] width 12 height 5
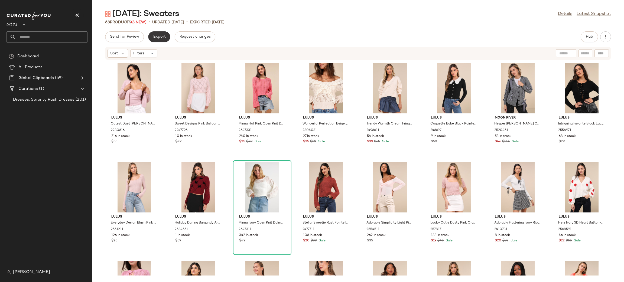
click at [162, 35] on span "Export" at bounding box center [159, 37] width 13 height 4
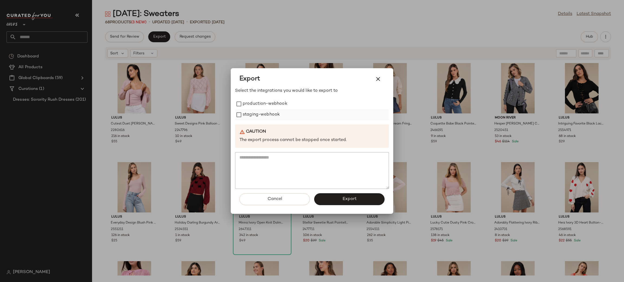
click at [257, 110] on label "staging-webhook" at bounding box center [261, 115] width 37 height 11
click at [255, 102] on label "production-webhook" at bounding box center [265, 104] width 45 height 11
click at [340, 200] on button "Export" at bounding box center [349, 200] width 70 height 12
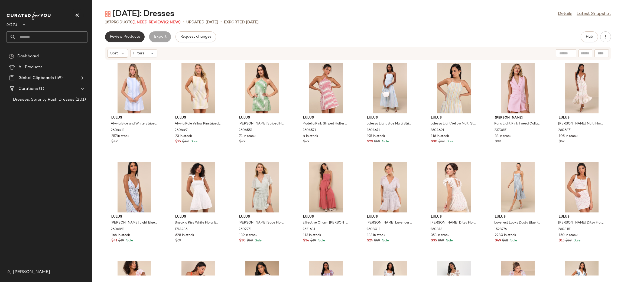
click at [137, 34] on button "Review Products" at bounding box center [125, 36] width 40 height 11
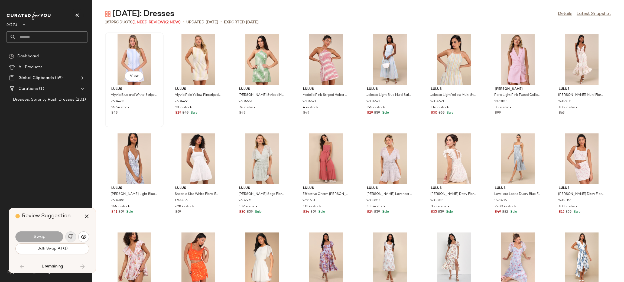
scroll to position [1984, 0]
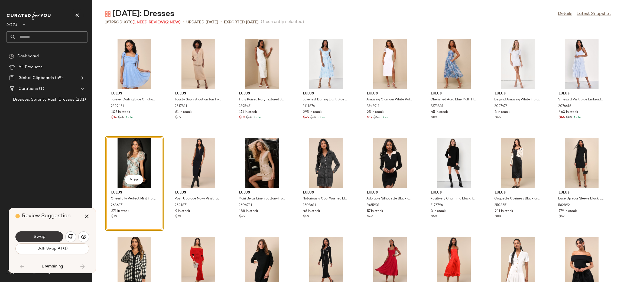
click at [46, 241] on button "Swap" at bounding box center [39, 237] width 48 height 11
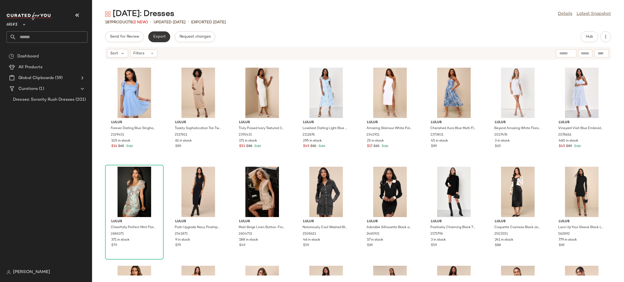
click at [161, 37] on span "Export" at bounding box center [159, 37] width 13 height 4
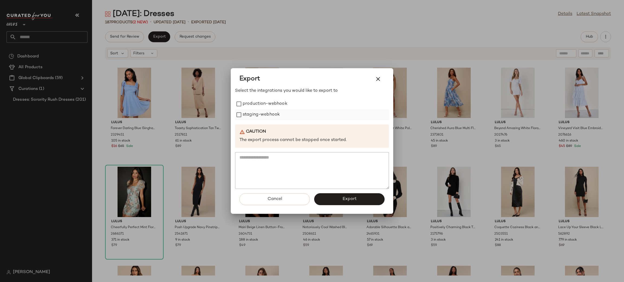
drag, startPoint x: 261, startPoint y: 105, endPoint x: 265, endPoint y: 114, distance: 9.7
click at [262, 106] on label "production-webhook" at bounding box center [265, 104] width 45 height 11
click at [265, 114] on label "staging-webhook" at bounding box center [261, 115] width 37 height 11
click at [354, 202] on button "Export" at bounding box center [349, 200] width 70 height 12
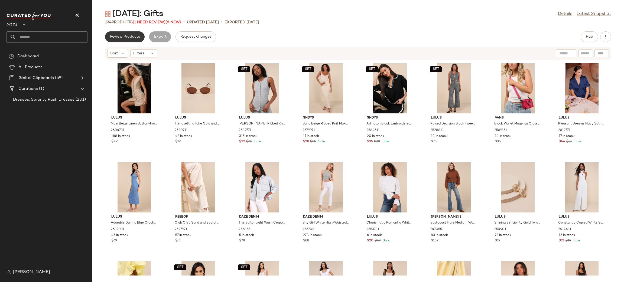
click at [139, 35] on span "Review Products" at bounding box center [125, 37] width 30 height 4
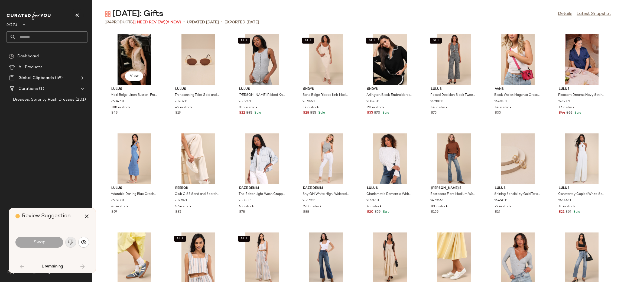
scroll to position [694, 0]
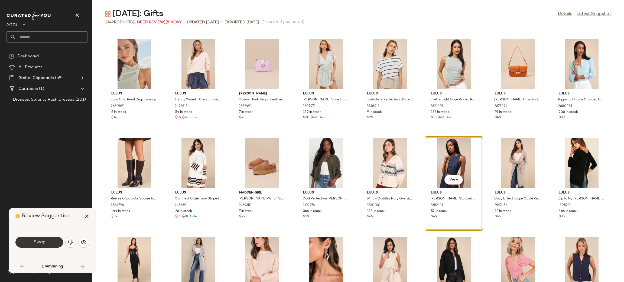
click at [48, 242] on button "Swap" at bounding box center [39, 242] width 48 height 11
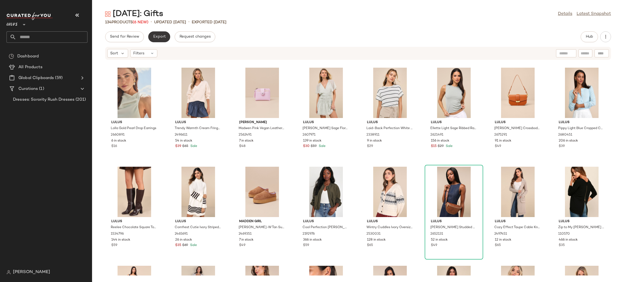
click at [149, 39] on button "Export" at bounding box center [159, 36] width 22 height 11
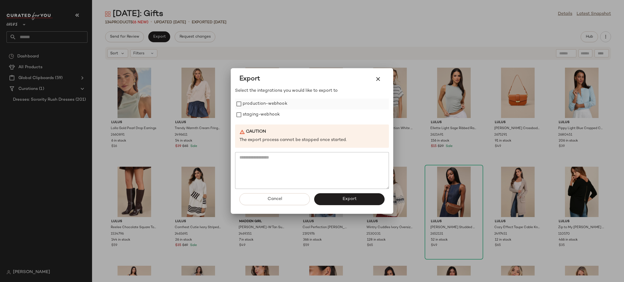
click at [250, 99] on label "production-webhook" at bounding box center [265, 104] width 45 height 11
click at [262, 123] on div "Select the integrations you would like to export to production-webhook staging-…" at bounding box center [312, 138] width 154 height 101
click at [272, 117] on label "staging-webhook" at bounding box center [261, 115] width 37 height 11
click at [339, 205] on button "Export" at bounding box center [349, 200] width 70 height 12
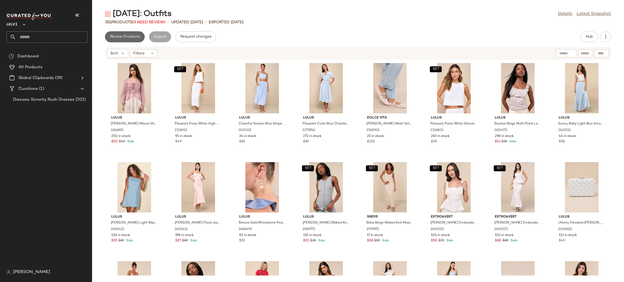
click at [127, 34] on button "Review Products" at bounding box center [125, 36] width 40 height 11
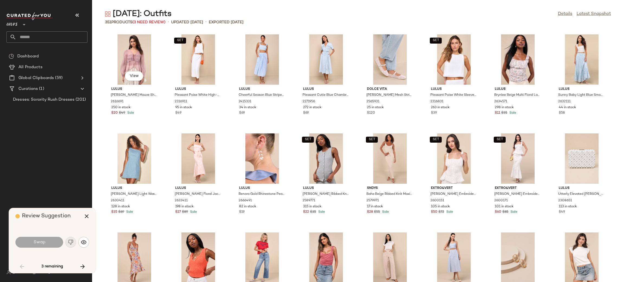
scroll to position [302, 0]
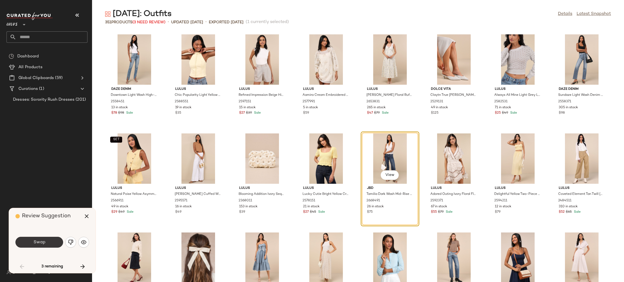
click at [50, 246] on button "Swap" at bounding box center [39, 242] width 48 height 11
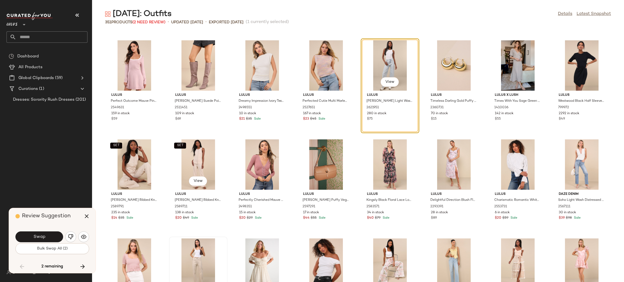
scroll to position [1245, 0]
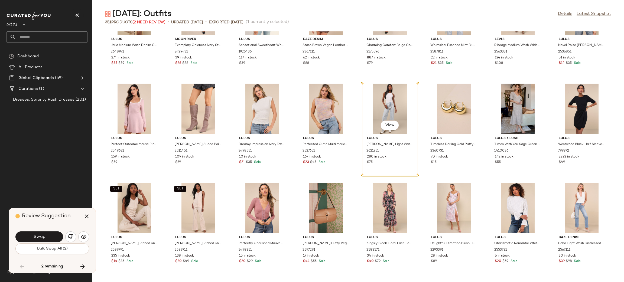
click at [64, 237] on div "Swap" at bounding box center [52, 237] width 74 height 13
click at [61, 237] on button "Swap" at bounding box center [39, 237] width 48 height 11
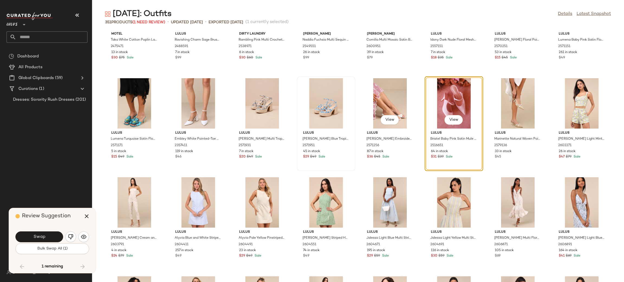
scroll to position [1737, 0]
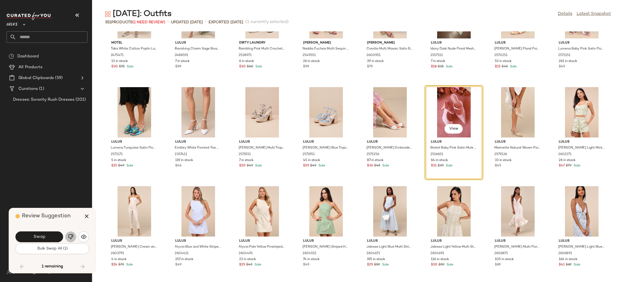
click at [75, 239] on button "button" at bounding box center [70, 237] width 11 height 11
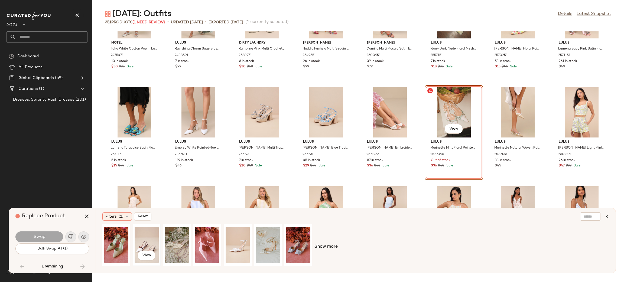
click at [148, 243] on div "View" at bounding box center [147, 245] width 24 height 38
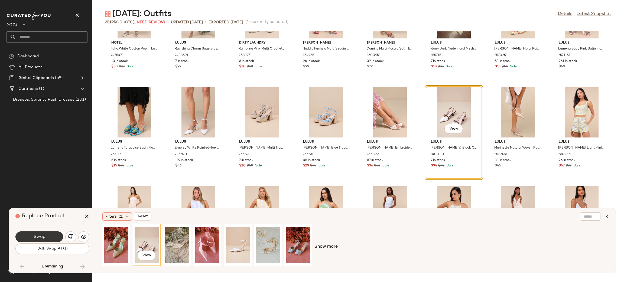
click at [27, 234] on button "Swap" at bounding box center [39, 237] width 48 height 11
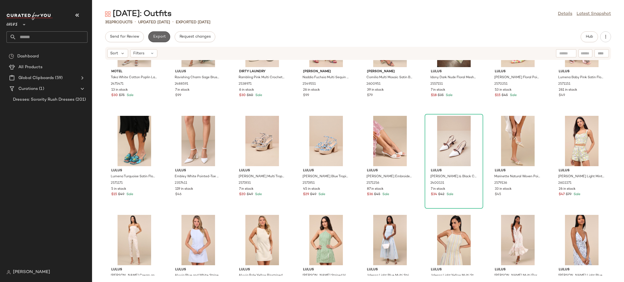
click at [165, 38] on span "Export" at bounding box center [159, 37] width 13 height 4
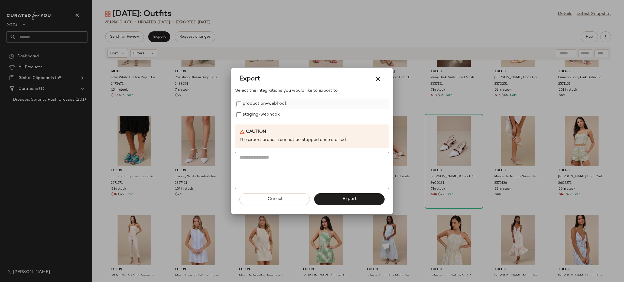
click at [251, 107] on label "production-webhook" at bounding box center [265, 104] width 45 height 11
click at [256, 112] on label "staging-webhook" at bounding box center [261, 115] width 37 height 11
click at [327, 199] on button "Export" at bounding box center [349, 200] width 70 height 12
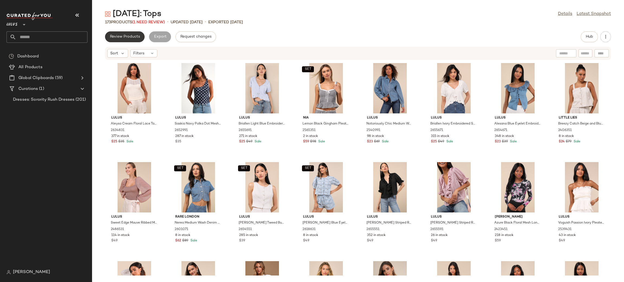
click at [130, 33] on button "Review Products" at bounding box center [125, 36] width 40 height 11
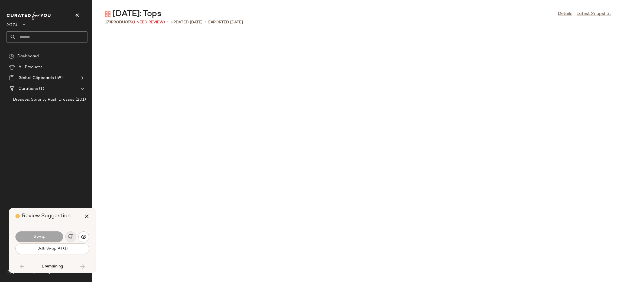
scroll to position [1587, 0]
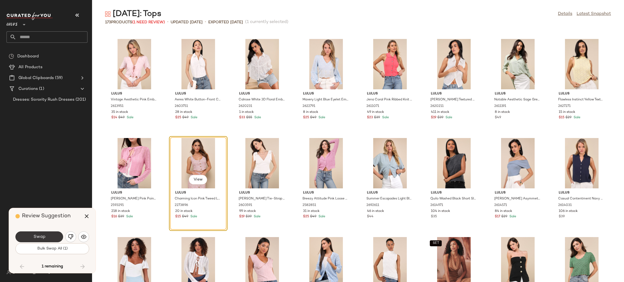
click at [43, 238] on span "Swap" at bounding box center [39, 237] width 12 height 5
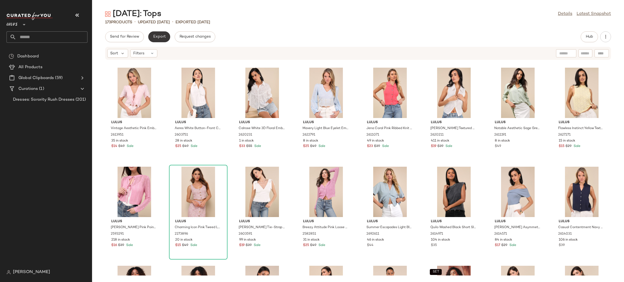
click at [162, 40] on button "Export" at bounding box center [159, 36] width 22 height 11
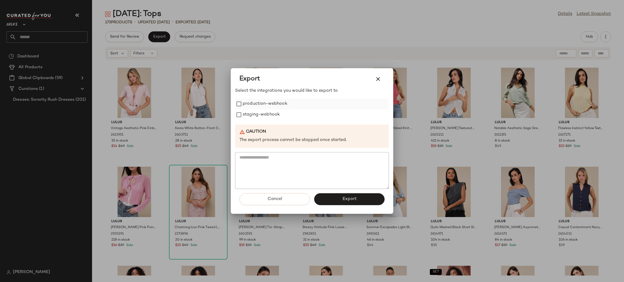
click at [256, 108] on label "production-webhook" at bounding box center [265, 104] width 45 height 11
click at [258, 111] on label "staging-webhook" at bounding box center [261, 115] width 37 height 11
click at [353, 198] on span "Export" at bounding box center [349, 199] width 14 height 5
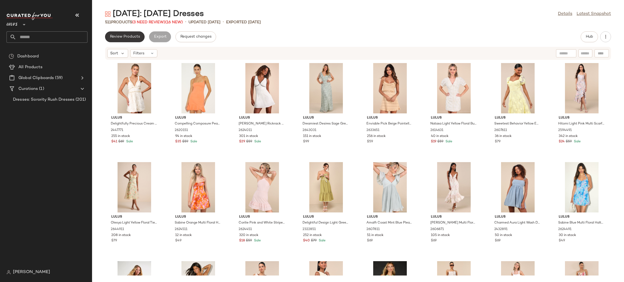
click at [135, 36] on span "Review Products" at bounding box center [125, 37] width 30 height 4
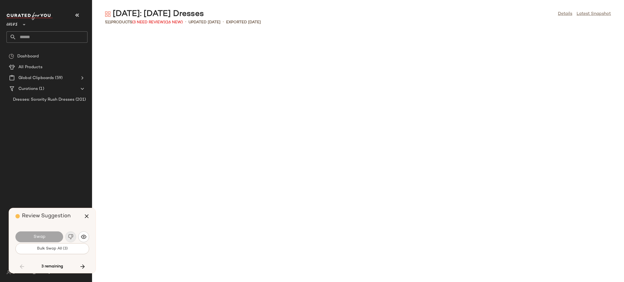
scroll to position [3174, 0]
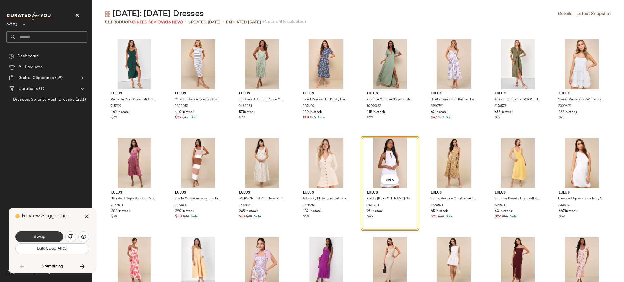
click at [42, 240] on button "Swap" at bounding box center [39, 237] width 48 height 11
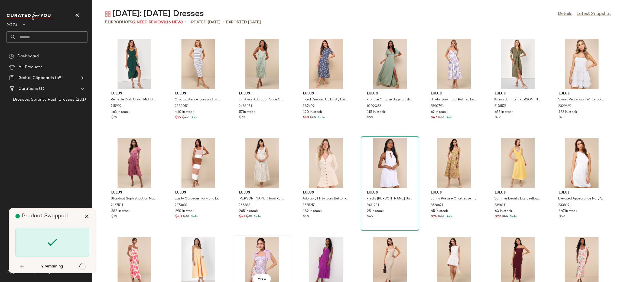
scroll to position [4960, 0]
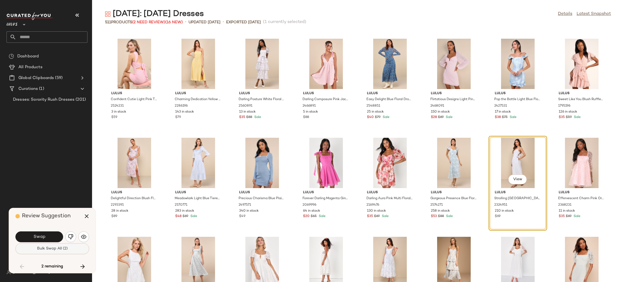
click at [52, 248] on span "Bulk Swap All (2)" at bounding box center [52, 249] width 31 height 4
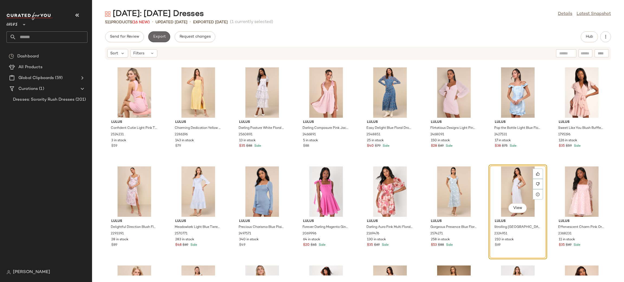
click at [168, 36] on button "Export" at bounding box center [159, 36] width 22 height 11
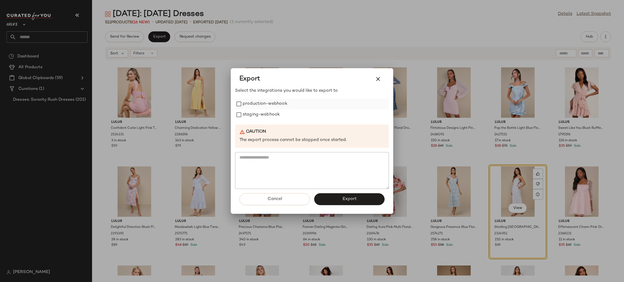
click at [263, 105] on label "production-webhook" at bounding box center [265, 104] width 45 height 11
click at [267, 112] on label "staging-webhook" at bounding box center [261, 115] width 37 height 11
click at [331, 203] on button "Export" at bounding box center [349, 200] width 70 height 12
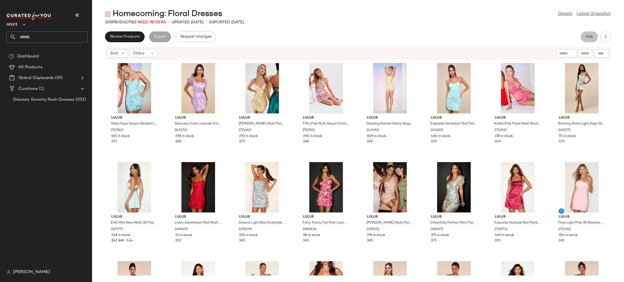
click at [584, 33] on button "Hub" at bounding box center [589, 36] width 17 height 11
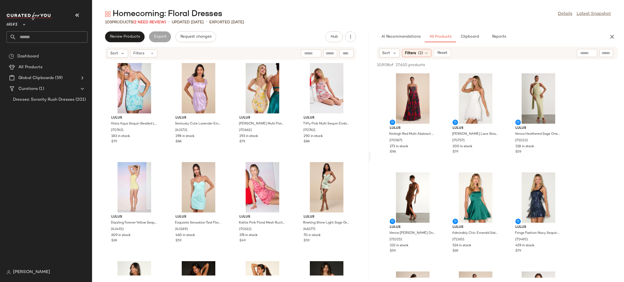
drag, startPoint x: 359, startPoint y: 156, endPoint x: 371, endPoint y: 152, distance: 13.3
click at [371, 152] on div "Homecoming: Floral Dresses Details Latest Snapshot 103 Products (2 Need Review)…" at bounding box center [358, 146] width 532 height 274
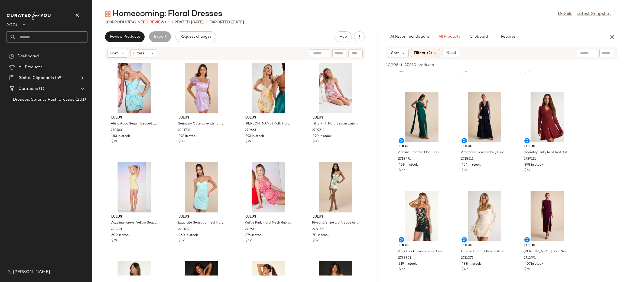
drag, startPoint x: 369, startPoint y: 157, endPoint x: 376, endPoint y: 162, distance: 8.2
click at [379, 158] on div "Homecoming: Floral Dresses Details Latest Snapshot 103 Products (2 Need Review)…" at bounding box center [358, 146] width 532 height 274
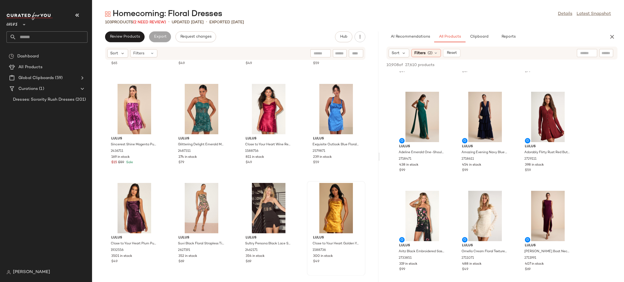
scroll to position [491, 0]
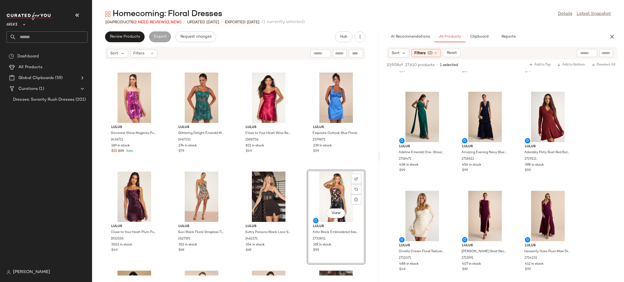
click at [365, 166] on div "Lulus Substantial Shine Emerald Green Sequin Backless Mini Dress 2436411 87 in …" at bounding box center [235, 168] width 286 height 216
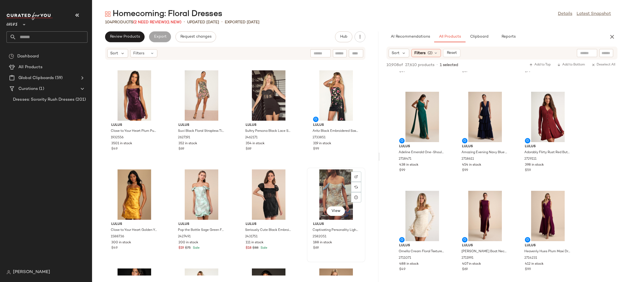
scroll to position [591, 0]
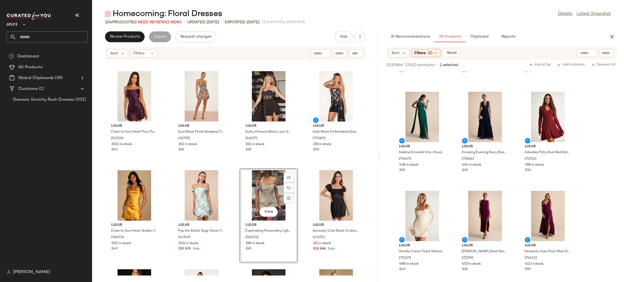
click at [304, 169] on div "Lulus Close to Your Heart Plum Purple Satin Jacquard Cowl Slip Dress 1932556 35…" at bounding box center [235, 168] width 286 height 216
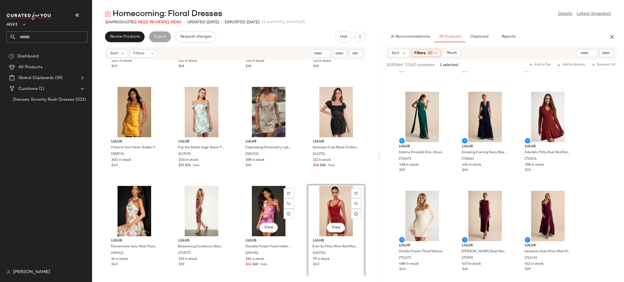
scroll to position [674, 0]
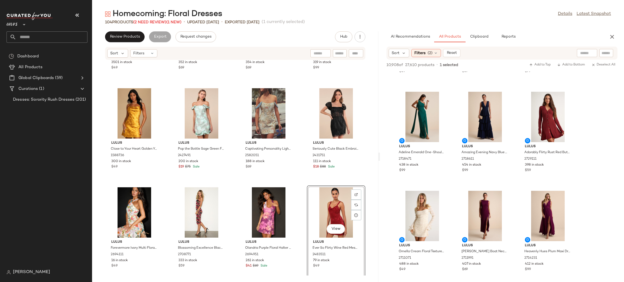
click at [302, 189] on div "Lulus Close to Your Heart Plum Purple Satin Jacquard Cowl Slip Dress 1932556 35…" at bounding box center [235, 168] width 286 height 216
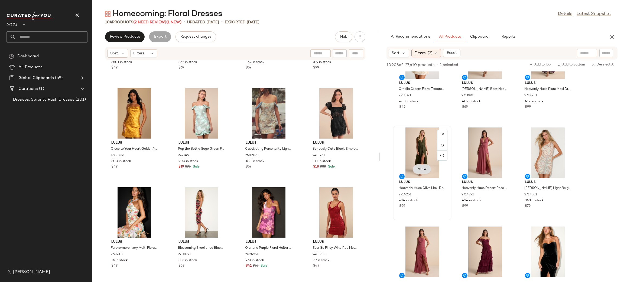
scroll to position [347, 0]
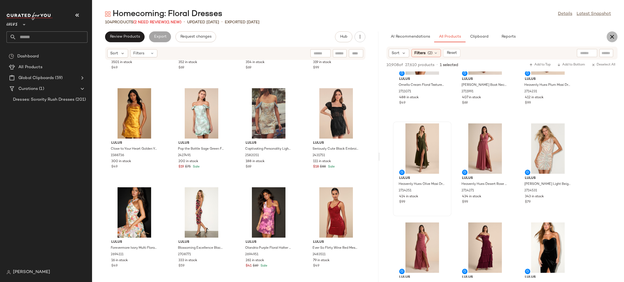
click at [611, 40] on button "button" at bounding box center [612, 36] width 11 height 11
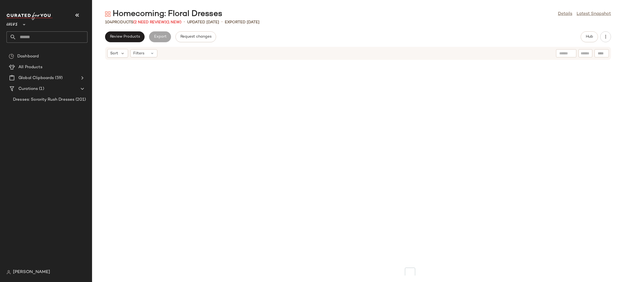
scroll to position [203, 0]
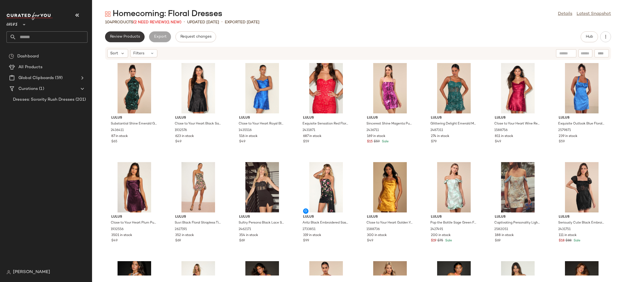
click at [125, 34] on button "Review Products" at bounding box center [125, 36] width 40 height 11
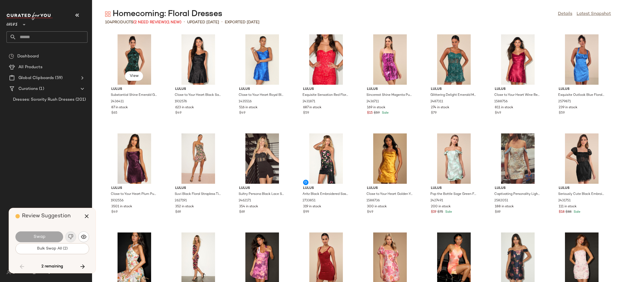
scroll to position [992, 0]
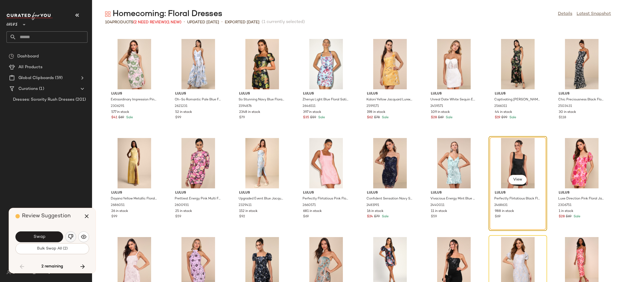
click at [74, 238] on button "button" at bounding box center [70, 237] width 11 height 11
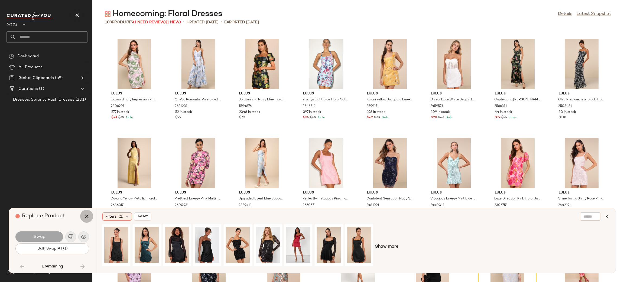
click at [89, 213] on icon "button" at bounding box center [86, 216] width 7 height 7
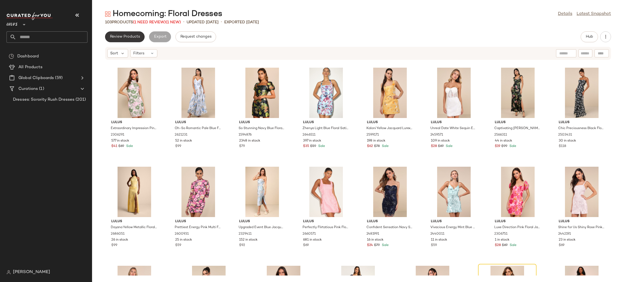
click at [113, 38] on span "Review Products" at bounding box center [125, 37] width 30 height 4
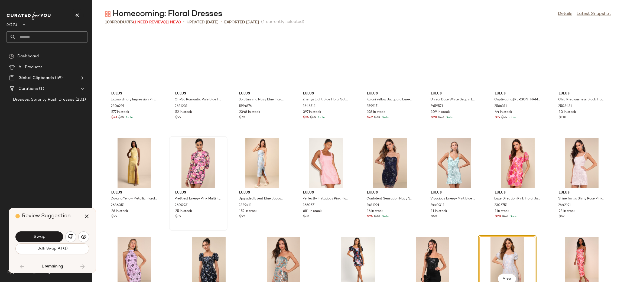
scroll to position [1039, 0]
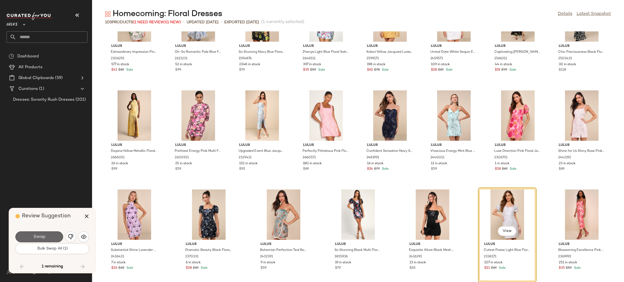
click at [46, 242] on button "Swap" at bounding box center [39, 237] width 48 height 11
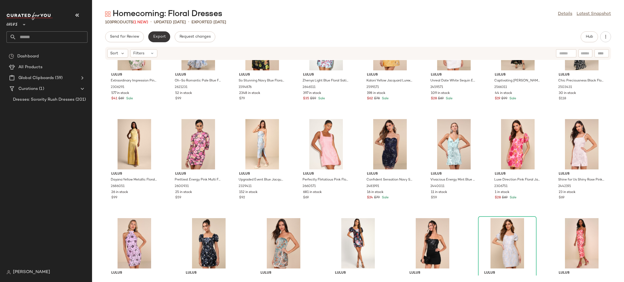
click at [157, 39] on button "Export" at bounding box center [159, 36] width 22 height 11
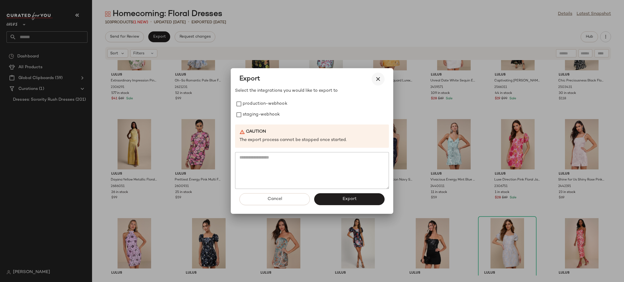
click at [376, 81] on icon "button" at bounding box center [378, 79] width 7 height 7
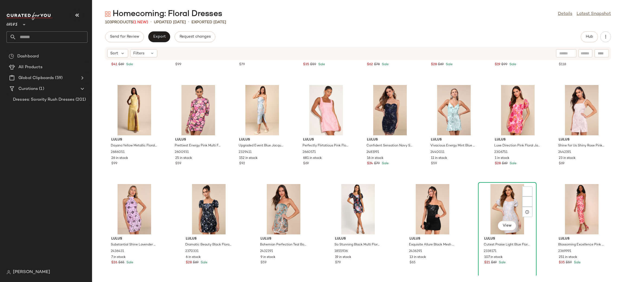
scroll to position [1074, 0]
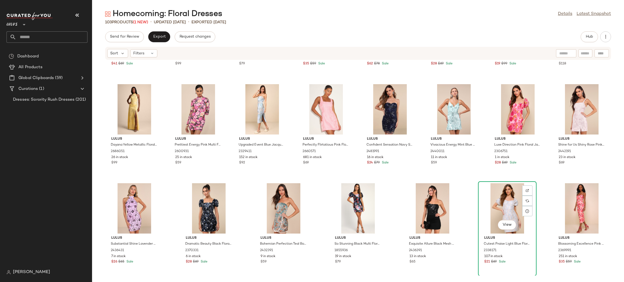
click at [492, 192] on div "View" at bounding box center [507, 208] width 55 height 50
click at [504, 226] on span "View" at bounding box center [507, 225] width 9 height 4
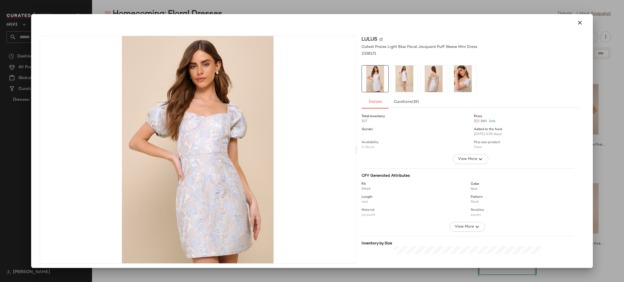
drag, startPoint x: 576, startPoint y: 23, endPoint x: 478, endPoint y: 31, distance: 97.9
click at [577, 23] on icon "button" at bounding box center [580, 23] width 7 height 7
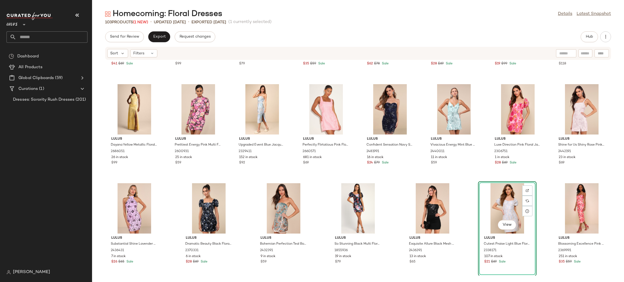
click at [162, 45] on div "Send for Review Export Request changes Hub Sort Filters Lulus Extraordinary Imp…" at bounding box center [358, 156] width 532 height 251
click at [162, 35] on span "Export" at bounding box center [159, 37] width 13 height 4
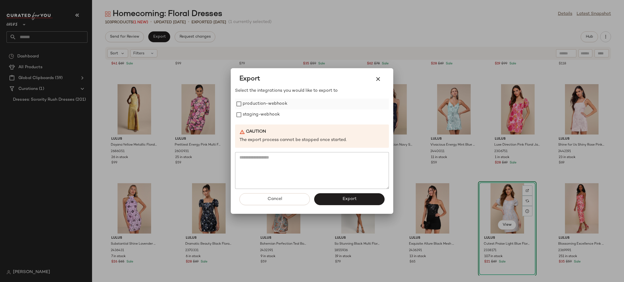
click at [273, 103] on label "production-webhook" at bounding box center [265, 104] width 45 height 11
click at [272, 115] on label "staging-webhook" at bounding box center [261, 115] width 37 height 11
click at [341, 193] on div "Cancel Export" at bounding box center [312, 201] width 154 height 25
click at [342, 196] on button "Export" at bounding box center [349, 200] width 70 height 12
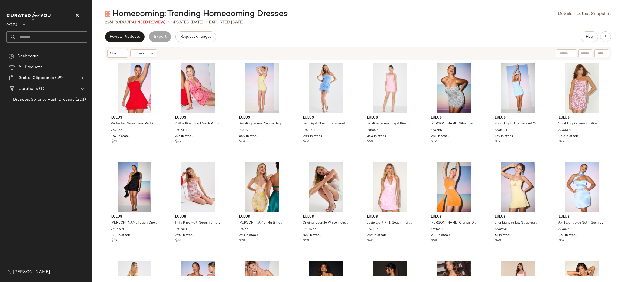
click at [105, 35] on div "Review Products Export Request changes Hub" at bounding box center [358, 36] width 532 height 11
click at [111, 36] on span "Review Products" at bounding box center [125, 37] width 30 height 4
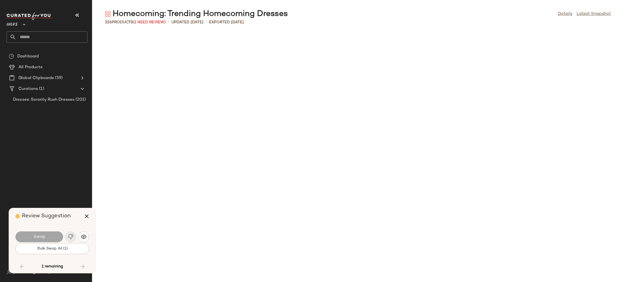
scroll to position [2480, 0]
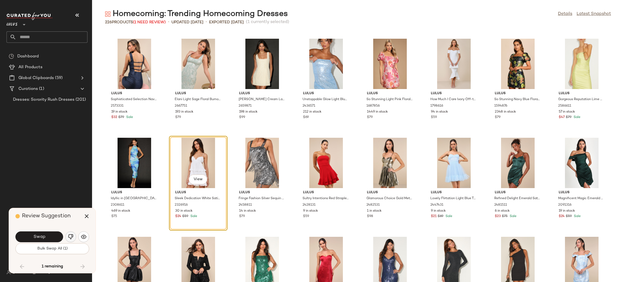
click at [69, 235] on img "button" at bounding box center [70, 236] width 5 height 5
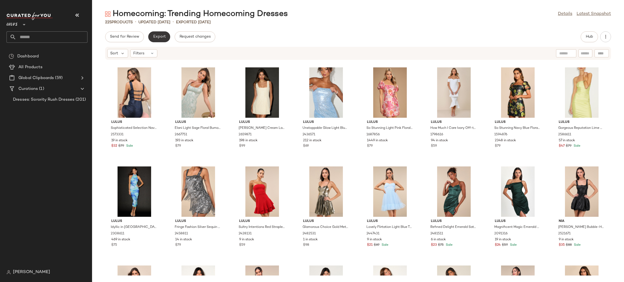
click at [166, 40] on button "Export" at bounding box center [159, 36] width 22 height 11
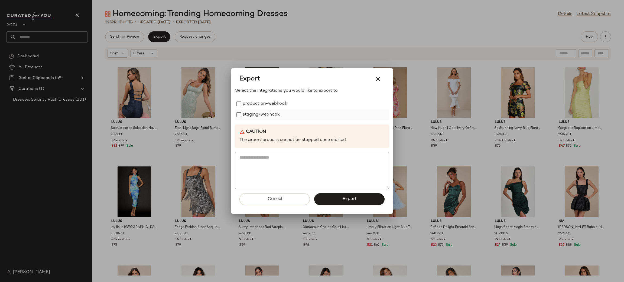
click at [273, 110] on label "staging-webhook" at bounding box center [261, 115] width 37 height 11
click at [271, 107] on label "production-webhook" at bounding box center [265, 104] width 45 height 11
click at [336, 194] on button "Export" at bounding box center [349, 200] width 70 height 12
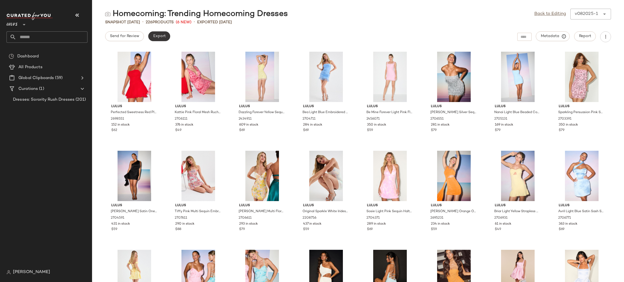
click at [160, 36] on span "Export" at bounding box center [159, 36] width 13 height 4
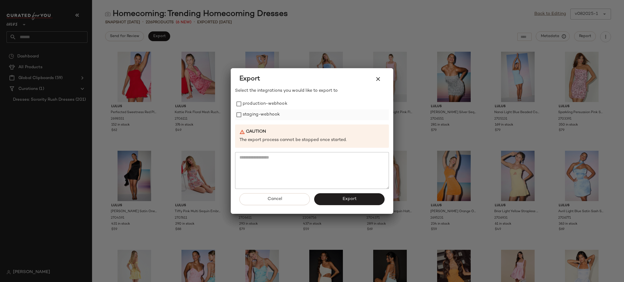
click at [263, 111] on label "staging-webhook" at bounding box center [261, 115] width 37 height 11
click at [269, 107] on label "production-webhook" at bounding box center [265, 104] width 45 height 11
click at [336, 197] on button "Export" at bounding box center [349, 200] width 70 height 12
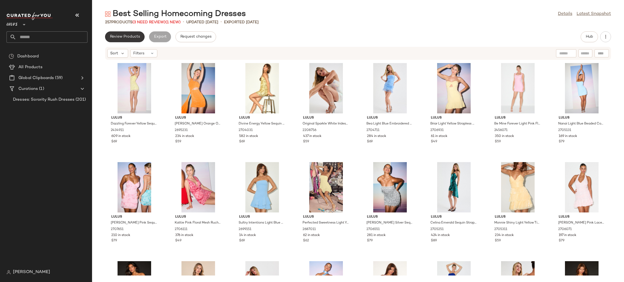
click at [131, 40] on button "Review Products" at bounding box center [125, 36] width 40 height 11
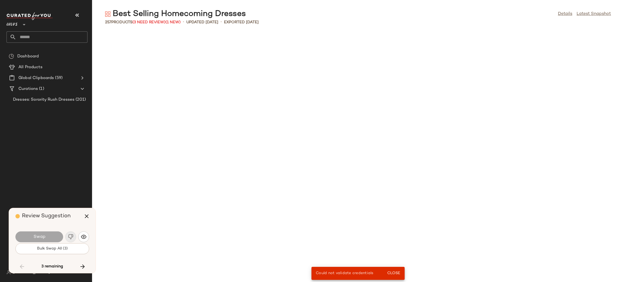
scroll to position [2381, 0]
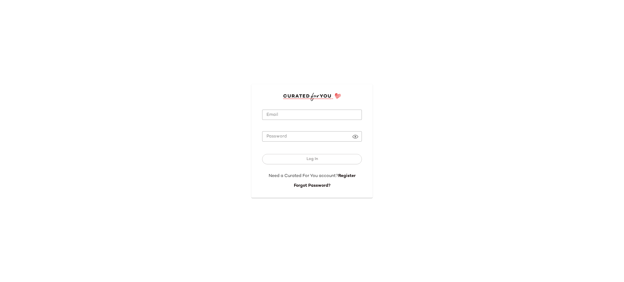
type input "**********"
click at [289, 119] on input "**********" at bounding box center [312, 115] width 100 height 11
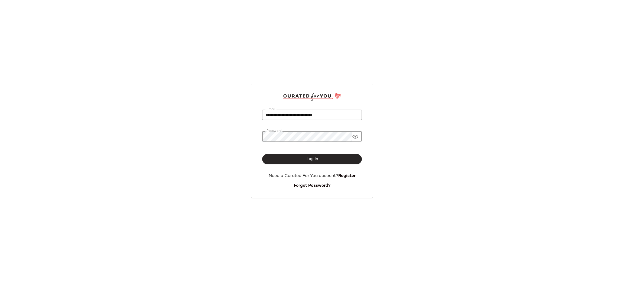
click at [329, 160] on button "Log In" at bounding box center [312, 159] width 100 height 10
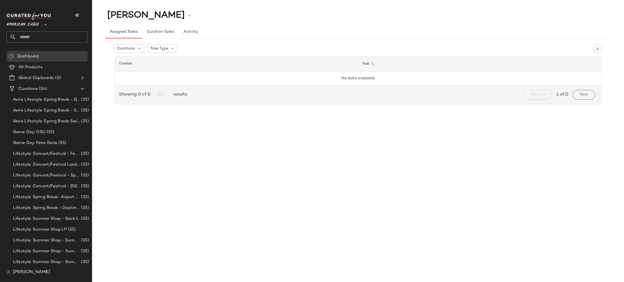
click at [37, 20] on span "American Eagle" at bounding box center [23, 23] width 33 height 10
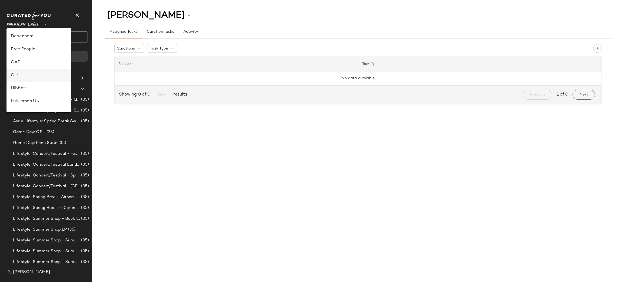
scroll to position [108, 0]
click at [33, 97] on div "Lulus" at bounding box center [39, 98] width 56 height 7
type input "**"
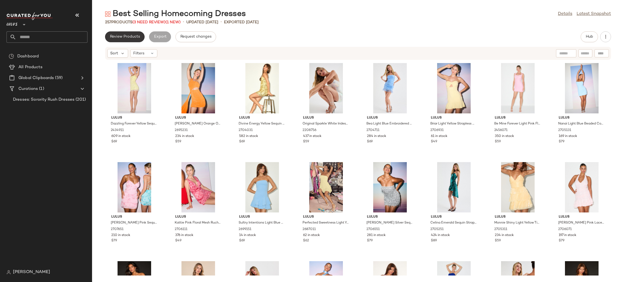
click at [139, 38] on span "Review Products" at bounding box center [125, 37] width 30 height 4
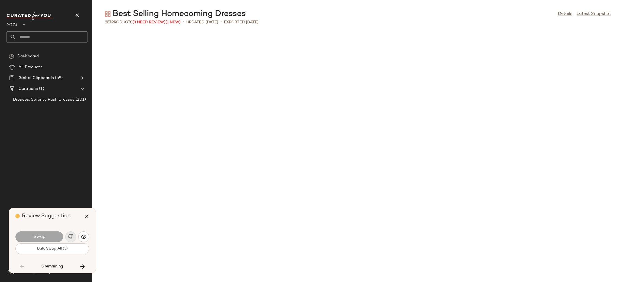
scroll to position [2381, 0]
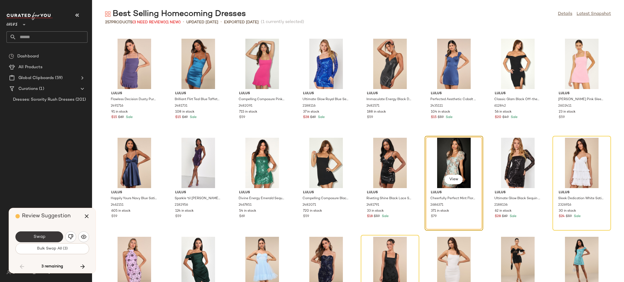
click at [47, 239] on button "Swap" at bounding box center [39, 237] width 48 height 11
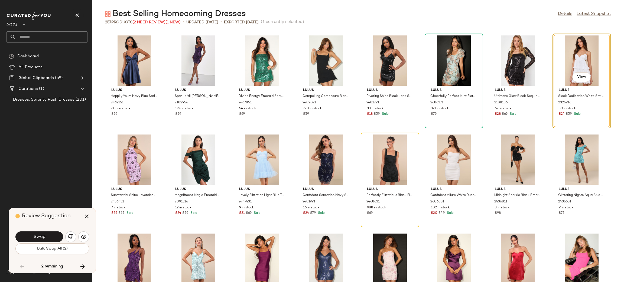
scroll to position [2484, 0]
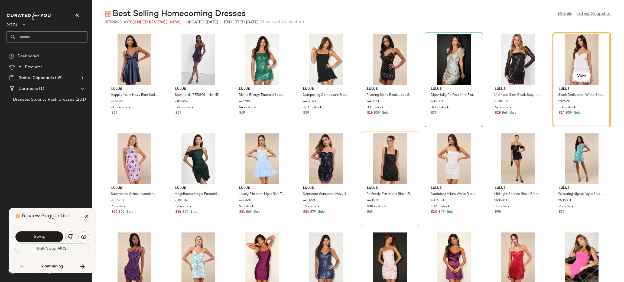
click at [78, 249] on button "Bulk Swap All (2)" at bounding box center [52, 249] width 74 height 11
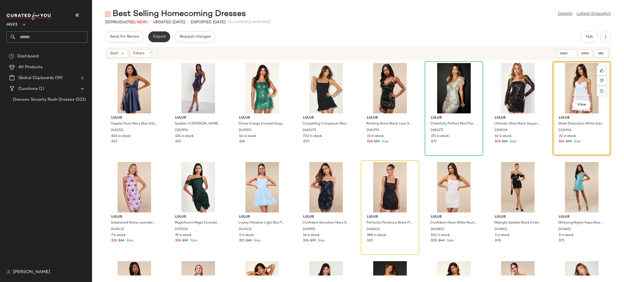
click at [159, 36] on span "Export" at bounding box center [159, 37] width 13 height 4
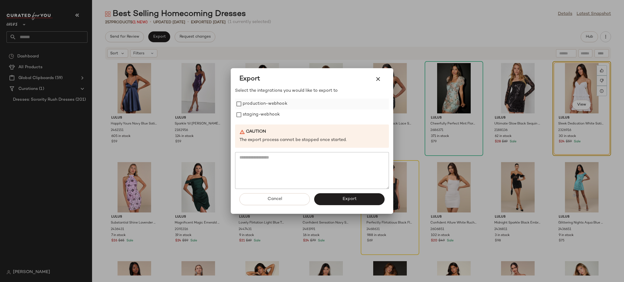
click at [253, 105] on label "production-webhook" at bounding box center [265, 104] width 45 height 11
click at [253, 112] on label "staging-webhook" at bounding box center [261, 115] width 37 height 11
click at [335, 199] on button "Export" at bounding box center [349, 200] width 70 height 12
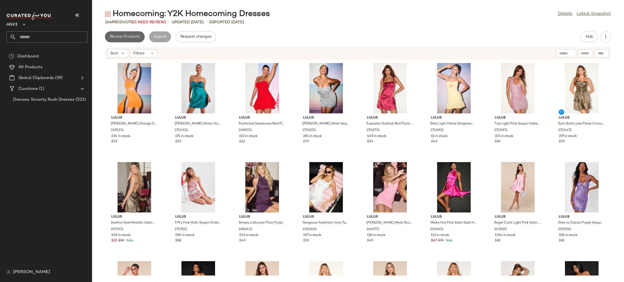
click at [132, 37] on span "Review Products" at bounding box center [125, 37] width 30 height 4
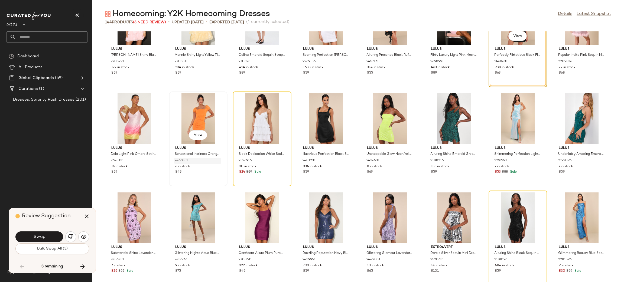
scroll to position [1535, 0]
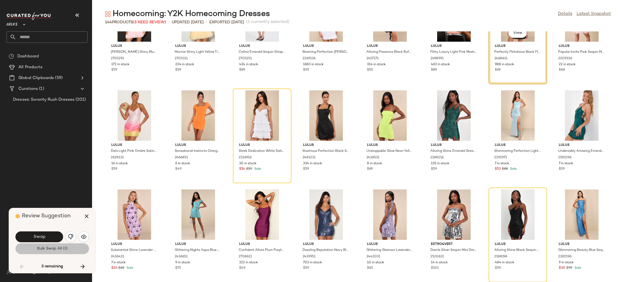
click at [51, 251] on span "Bulk Swap All (3)" at bounding box center [52, 249] width 31 height 4
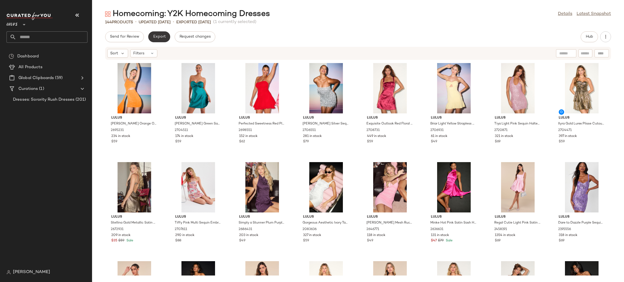
click at [160, 35] on span "Export" at bounding box center [159, 37] width 13 height 4
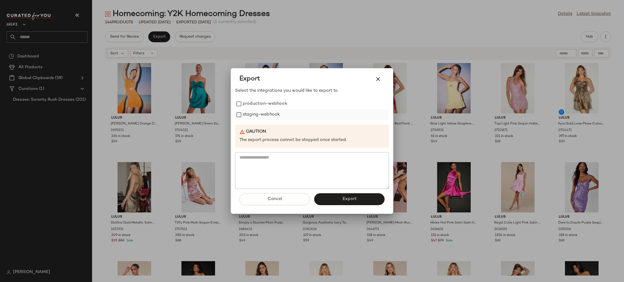
click at [272, 110] on label "staging-webhook" at bounding box center [261, 115] width 37 height 11
click at [273, 114] on label "staging-webhook" at bounding box center [261, 115] width 37 height 11
click at [277, 108] on label "production-webhook" at bounding box center [265, 104] width 45 height 11
click at [272, 114] on label "staging-webhook" at bounding box center [261, 115] width 37 height 11
click at [340, 201] on button "Export" at bounding box center [349, 200] width 70 height 12
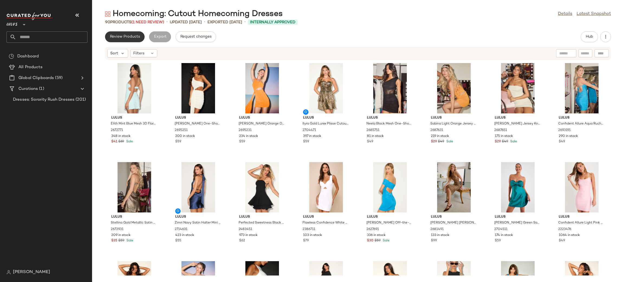
click at [136, 38] on span "Review Products" at bounding box center [125, 37] width 30 height 4
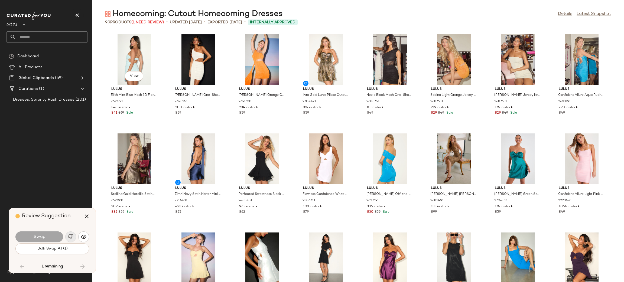
scroll to position [893, 0]
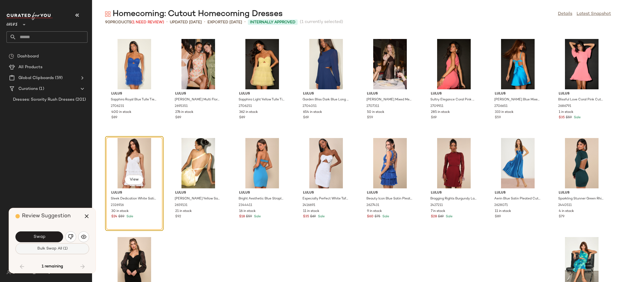
click at [73, 253] on button "Bulk Swap All (1)" at bounding box center [52, 249] width 74 height 11
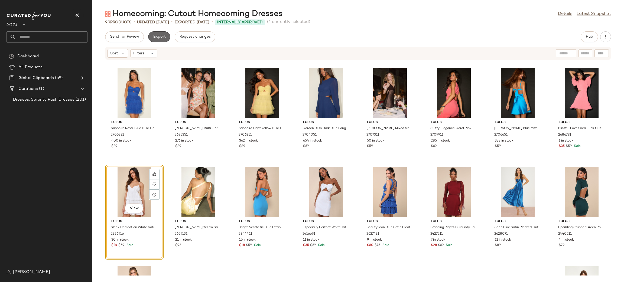
click at [160, 40] on button "Export" at bounding box center [159, 36] width 22 height 11
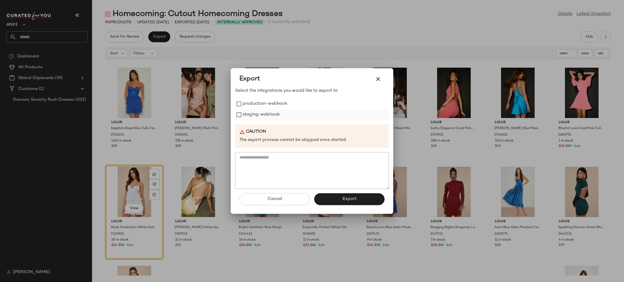
click at [268, 110] on label "staging-webhook" at bounding box center [261, 115] width 37 height 11
click at [266, 96] on div "Select the integrations you would like to export to production-webhook staging-…" at bounding box center [312, 138] width 154 height 101
click at [269, 101] on label "production-webhook" at bounding box center [265, 104] width 45 height 11
click at [349, 198] on span "Export" at bounding box center [349, 199] width 14 height 5
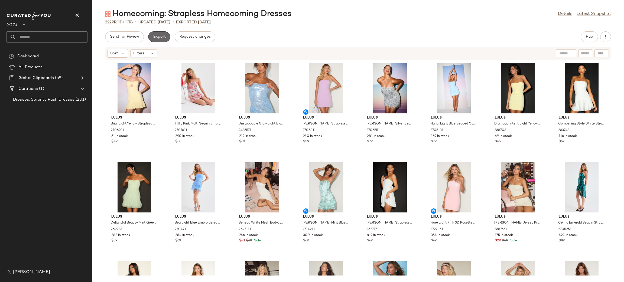
click at [162, 40] on button "Export" at bounding box center [159, 36] width 22 height 11
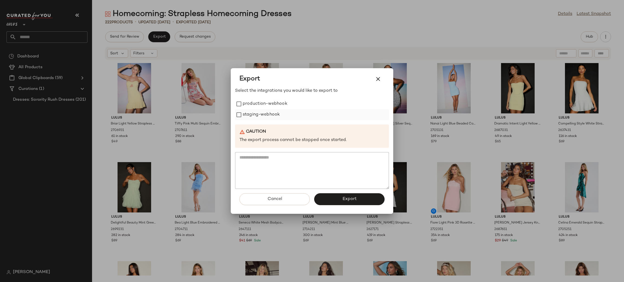
drag, startPoint x: 260, startPoint y: 93, endPoint x: 270, endPoint y: 118, distance: 26.8
click at [260, 93] on p "Select the integrations you would like to export to" at bounding box center [312, 91] width 154 height 7
click at [260, 102] on label "production-webhook" at bounding box center [265, 104] width 45 height 11
click at [263, 116] on label "staging-webhook" at bounding box center [261, 115] width 37 height 11
click at [339, 197] on button "Export" at bounding box center [349, 200] width 70 height 12
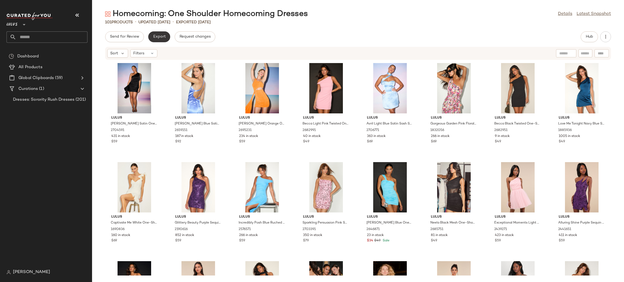
click at [163, 38] on span "Export" at bounding box center [159, 37] width 13 height 4
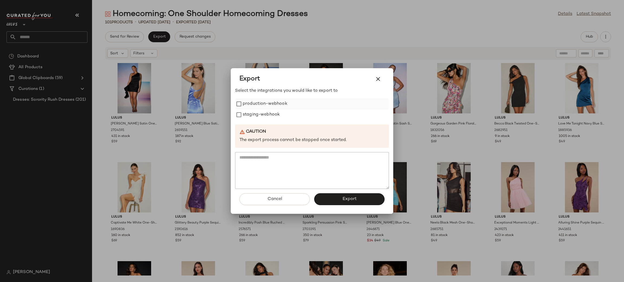
click at [269, 104] on label "production-webhook" at bounding box center [265, 104] width 45 height 11
click at [273, 111] on label "staging-webhook" at bounding box center [261, 115] width 37 height 11
click at [351, 199] on span "Export" at bounding box center [349, 199] width 14 height 5
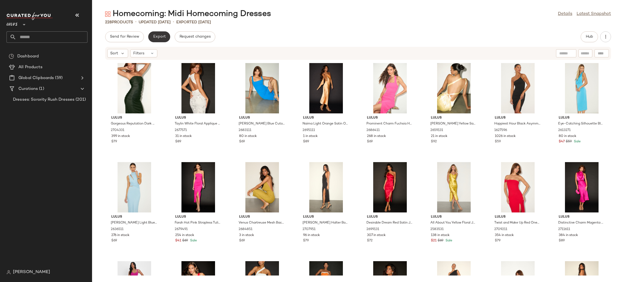
click at [157, 34] on button "Export" at bounding box center [159, 36] width 22 height 11
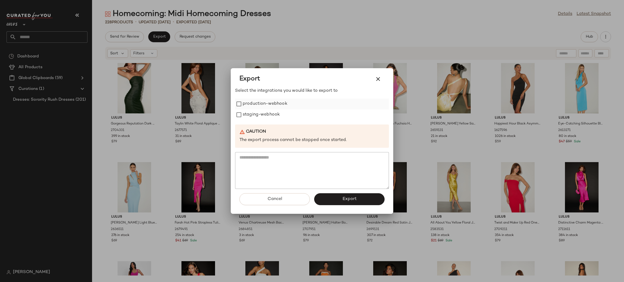
click at [250, 99] on label "production-webhook" at bounding box center [265, 104] width 45 height 11
click at [251, 113] on label "staging-webhook" at bounding box center [261, 115] width 37 height 11
click at [358, 202] on button "Export" at bounding box center [349, 200] width 70 height 12
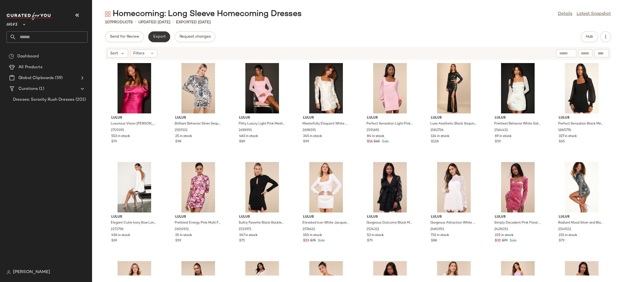
click at [159, 34] on button "Export" at bounding box center [159, 36] width 22 height 11
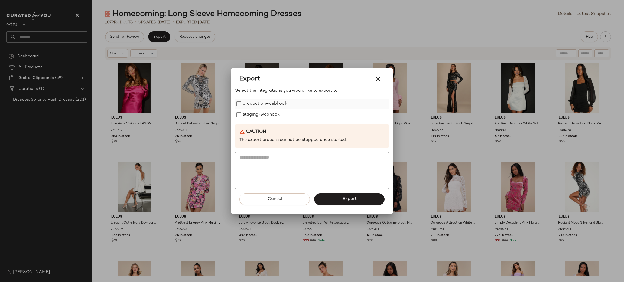
click at [256, 99] on label "production-webhook" at bounding box center [265, 104] width 45 height 11
click at [260, 115] on label "staging-webhook" at bounding box center [261, 115] width 37 height 11
click at [356, 197] on button "Export" at bounding box center [349, 200] width 70 height 12
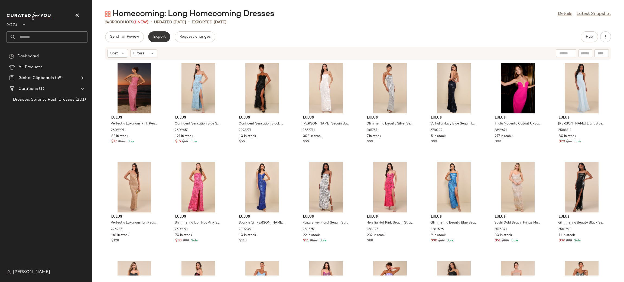
click at [162, 41] on button "Export" at bounding box center [159, 36] width 22 height 11
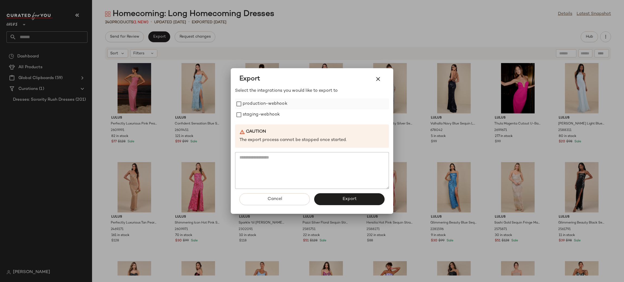
click at [279, 104] on label "production-webhook" at bounding box center [265, 104] width 45 height 11
click at [279, 116] on label "staging-webhook" at bounding box center [261, 115] width 37 height 11
click at [363, 202] on button "Export" at bounding box center [349, 200] width 70 height 12
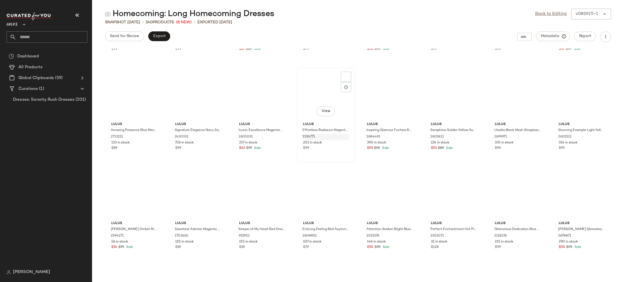
scroll to position [587, 0]
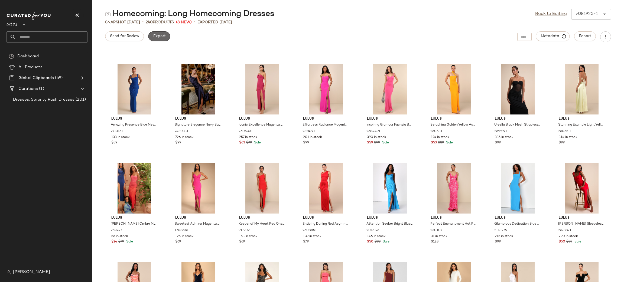
click at [166, 39] on button "Export" at bounding box center [159, 36] width 22 height 10
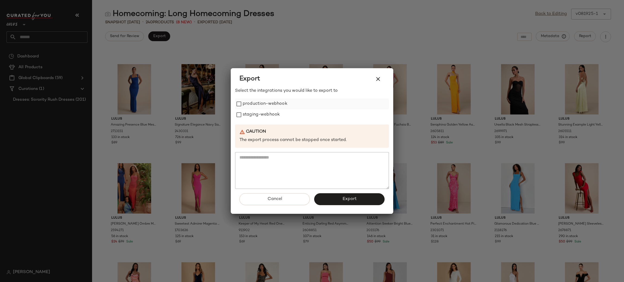
click at [252, 104] on label "production-webhook" at bounding box center [265, 104] width 45 height 11
click at [257, 114] on label "staging-webhook" at bounding box center [261, 115] width 37 height 11
click at [356, 199] on span "Export" at bounding box center [349, 199] width 14 height 5
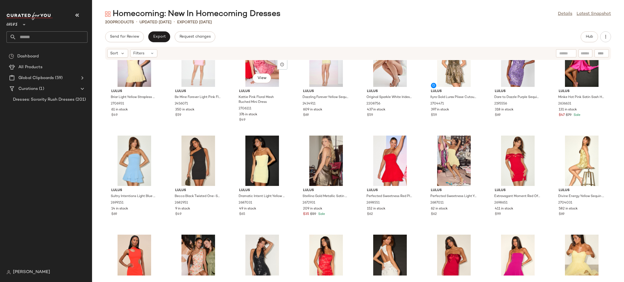
scroll to position [48, 0]
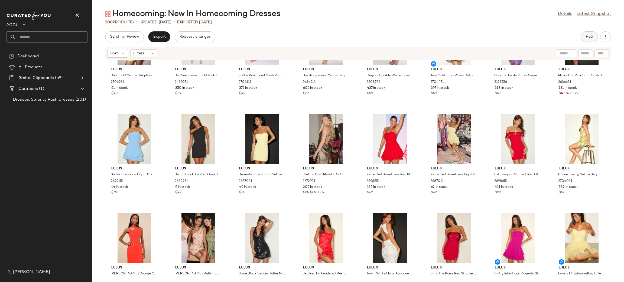
click at [586, 37] on span "Hub" at bounding box center [590, 37] width 8 height 4
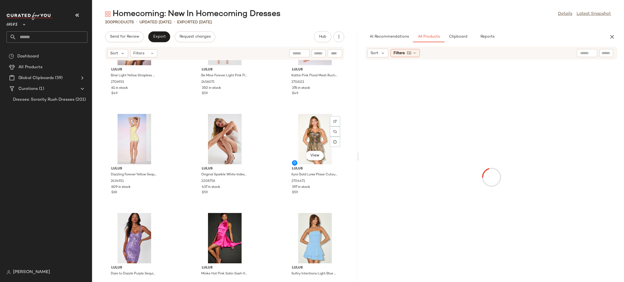
scroll to position [0, 0]
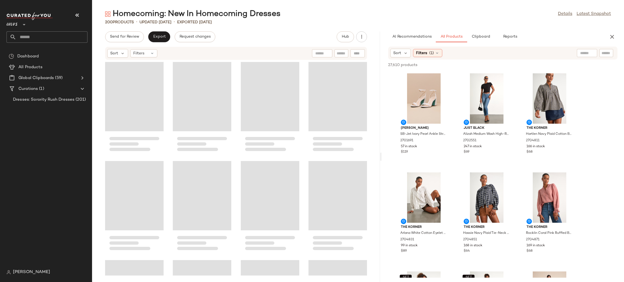
drag, startPoint x: 359, startPoint y: 156, endPoint x: 383, endPoint y: 157, distance: 23.9
click at [383, 157] on div "Homecoming: New In Homecoming Dresses Details Latest Snapshot 200 Products • up…" at bounding box center [358, 146] width 532 height 274
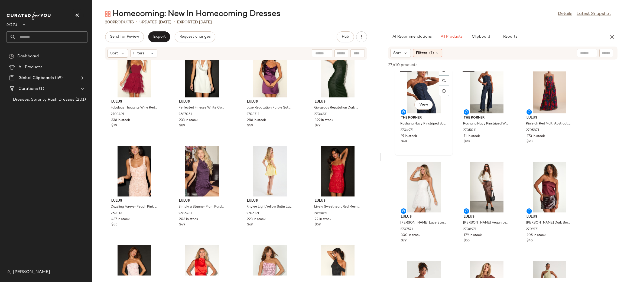
scroll to position [231, 0]
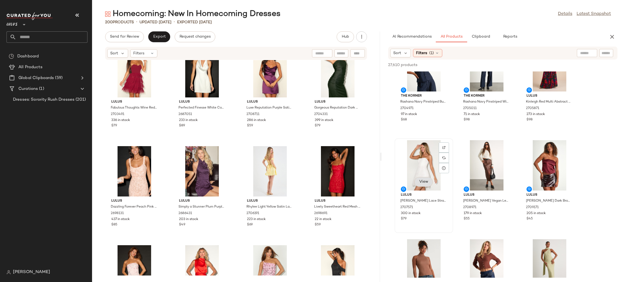
click at [427, 181] on span "View" at bounding box center [423, 182] width 9 height 4
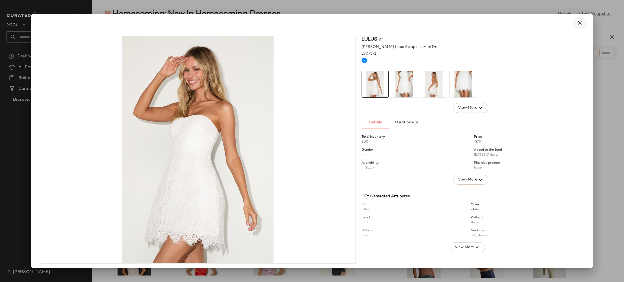
click at [578, 22] on icon "button" at bounding box center [580, 23] width 7 height 7
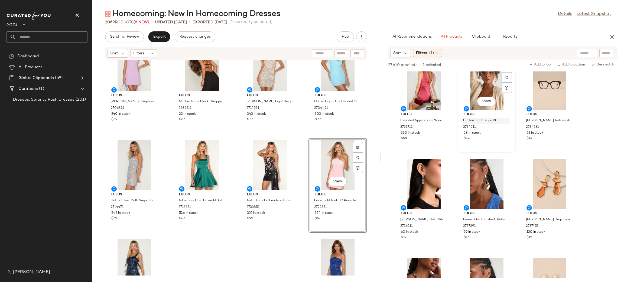
scroll to position [3463, 0]
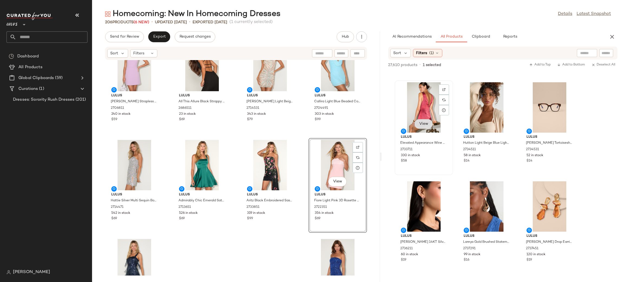
click at [426, 128] on button "View" at bounding box center [424, 124] width 18 height 10
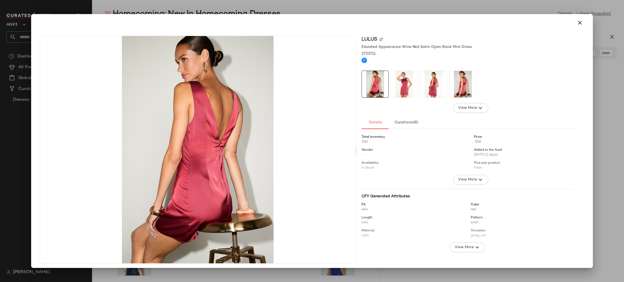
click at [406, 85] on img at bounding box center [404, 84] width 27 height 27
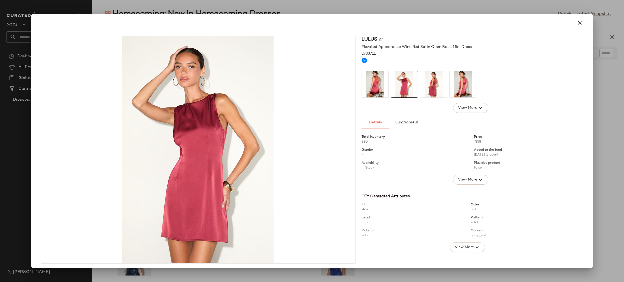
click at [417, 85] on div at bounding box center [471, 84] width 218 height 27
click at [432, 88] on img at bounding box center [434, 84] width 27 height 27
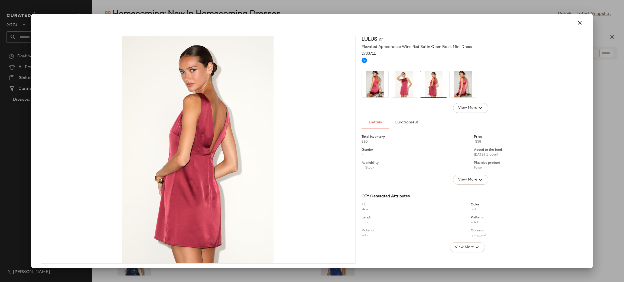
click at [455, 85] on img at bounding box center [463, 84] width 27 height 27
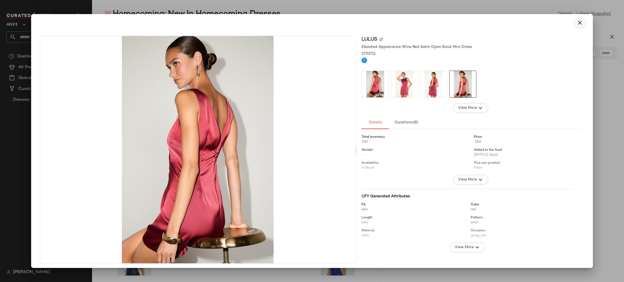
click at [577, 24] on icon "button" at bounding box center [580, 23] width 7 height 7
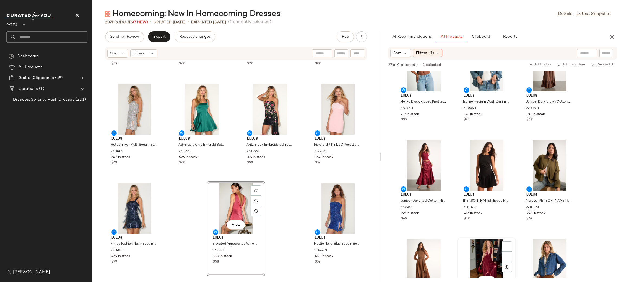
scroll to position [4494, 0]
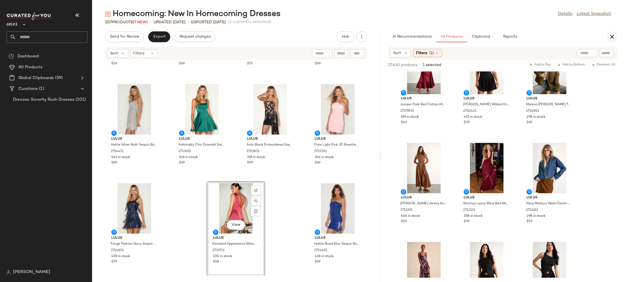
click at [613, 36] on icon "button" at bounding box center [612, 37] width 7 height 7
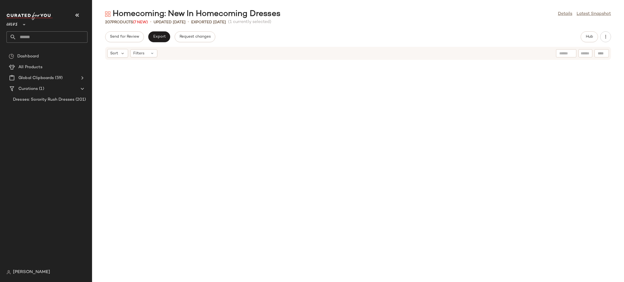
scroll to position [1702, 0]
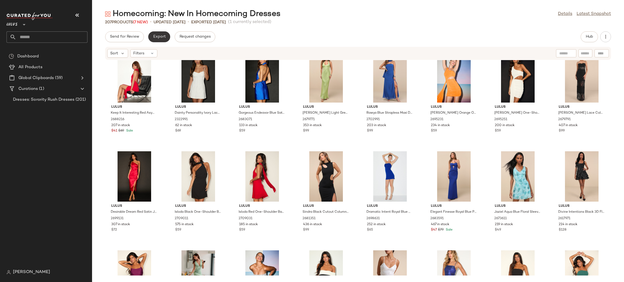
click at [155, 36] on span "Export" at bounding box center [159, 37] width 13 height 4
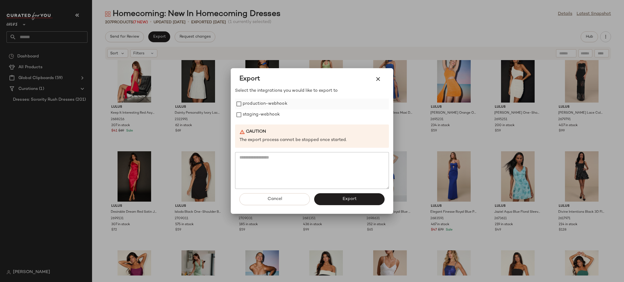
click at [248, 109] on label "production-webhook" at bounding box center [265, 104] width 45 height 11
click at [259, 116] on label "staging-webhook" at bounding box center [261, 115] width 37 height 11
click at [345, 205] on button "Export" at bounding box center [349, 200] width 70 height 12
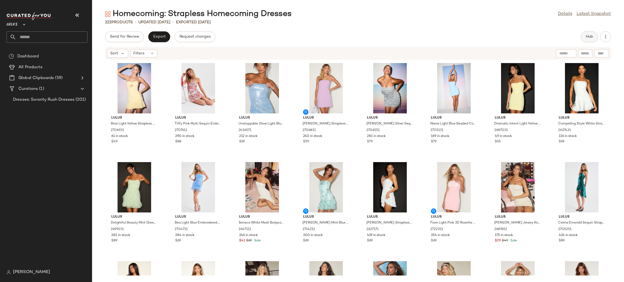
click at [596, 35] on button "Hub" at bounding box center [589, 36] width 17 height 11
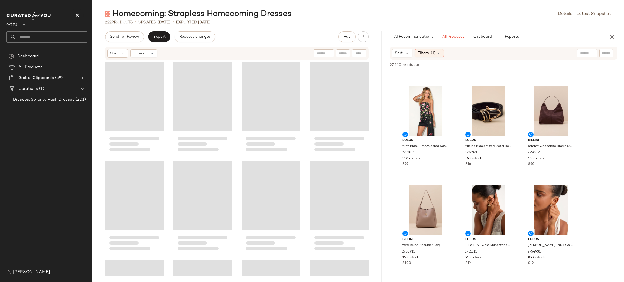
drag, startPoint x: 358, startPoint y: 155, endPoint x: 384, endPoint y: 151, distance: 25.8
click at [384, 151] on div "Homecoming: Strapless Homecoming Dresses Details Latest Snapshot 222 Products •…" at bounding box center [358, 146] width 532 height 274
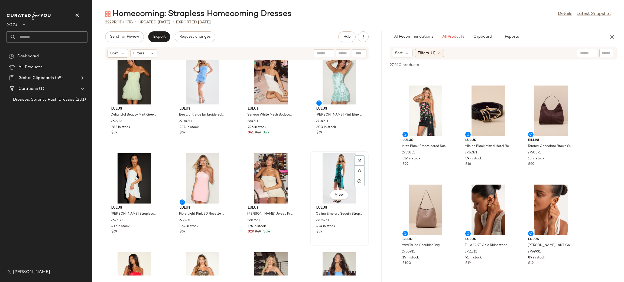
scroll to position [214, 0]
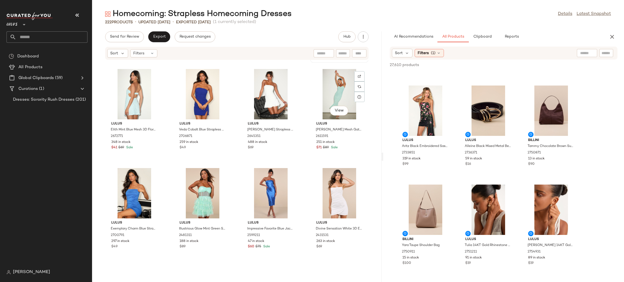
scroll to position [713, 0]
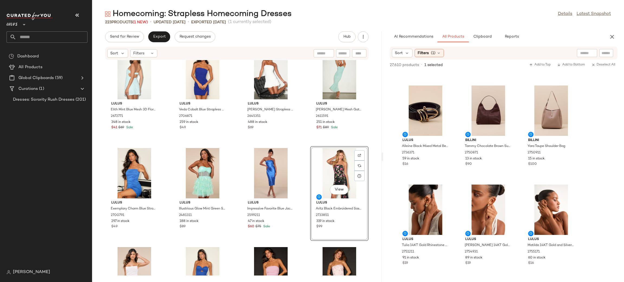
click at [310, 146] on div "View Lulus Aritz Black Embroidered Sash Strapless Mini Dress 2733851 319 in sto…" at bounding box center [339, 193] width 59 height 95
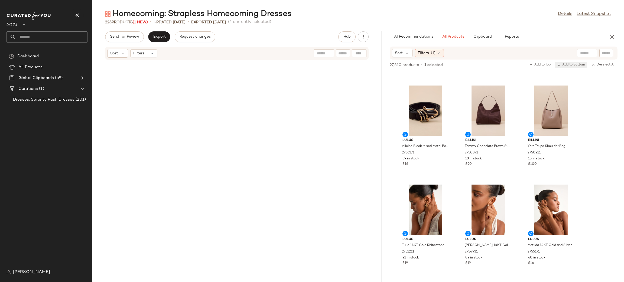
scroll to position [4, 0]
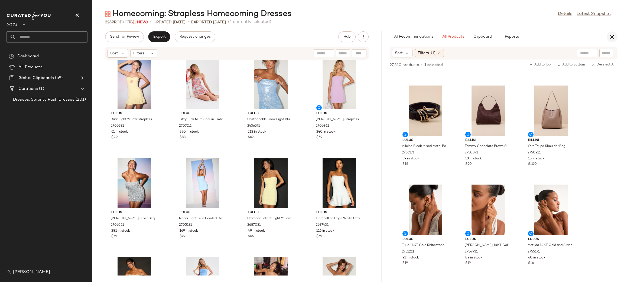
click at [616, 35] on icon "button" at bounding box center [612, 37] width 7 height 7
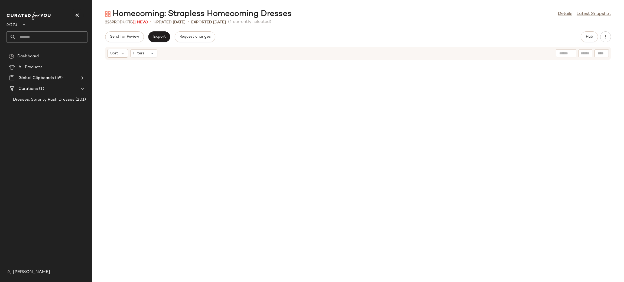
scroll to position [302, 0]
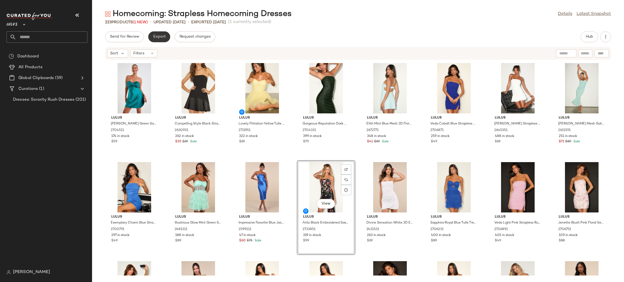
click at [166, 40] on button "Export" at bounding box center [159, 36] width 22 height 11
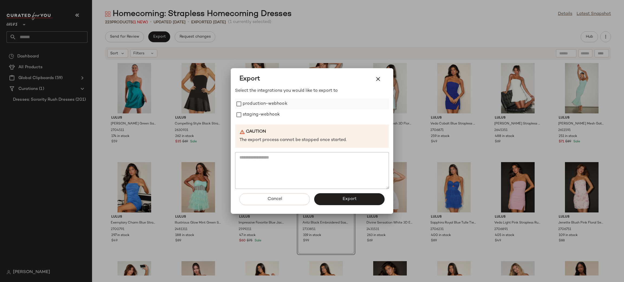
click at [253, 103] on label "production-webhook" at bounding box center [265, 104] width 45 height 11
click at [260, 114] on label "staging-webhook" at bounding box center [261, 115] width 37 height 11
drag, startPoint x: 343, startPoint y: 202, endPoint x: 340, endPoint y: 201, distance: 3.0
click at [341, 201] on button "Export" at bounding box center [349, 200] width 70 height 12
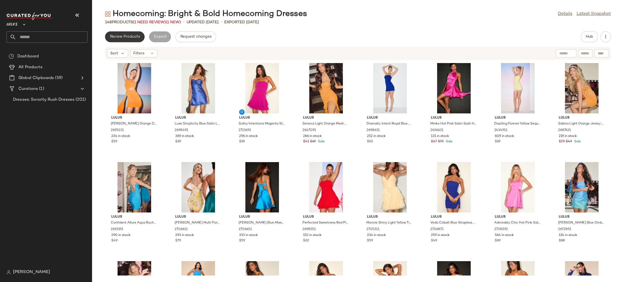
click at [108, 35] on button "Review Products" at bounding box center [125, 36] width 40 height 11
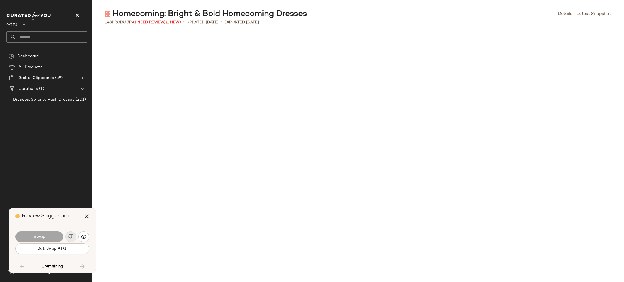
scroll to position [1488, 0]
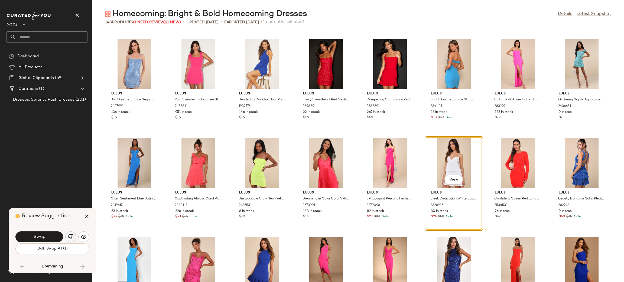
click at [70, 237] on img "button" at bounding box center [70, 236] width 5 height 5
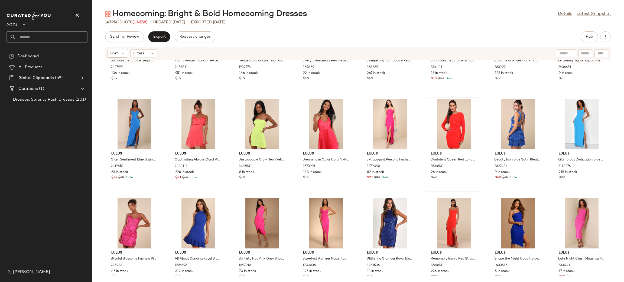
scroll to position [1557, 0]
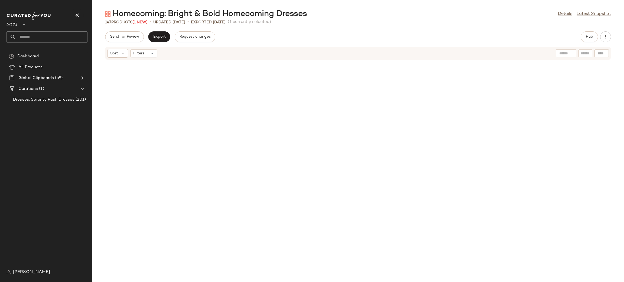
scroll to position [386, 0]
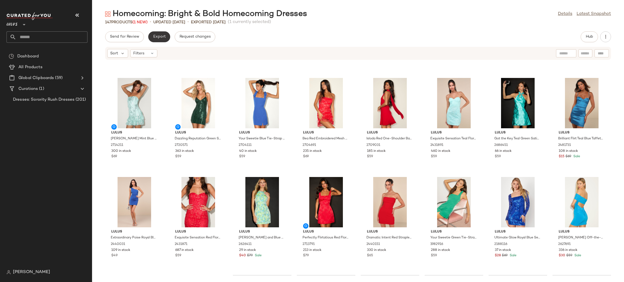
click at [162, 37] on span "Export" at bounding box center [159, 37] width 13 height 4
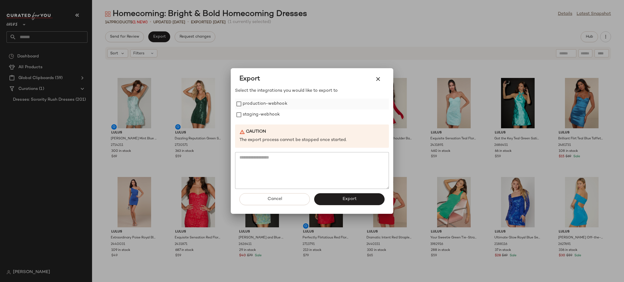
click at [265, 106] on label "production-webhook" at bounding box center [265, 104] width 45 height 11
click at [267, 112] on label "staging-webhook" at bounding box center [261, 115] width 37 height 11
click at [346, 201] on span "Export" at bounding box center [349, 199] width 14 height 5
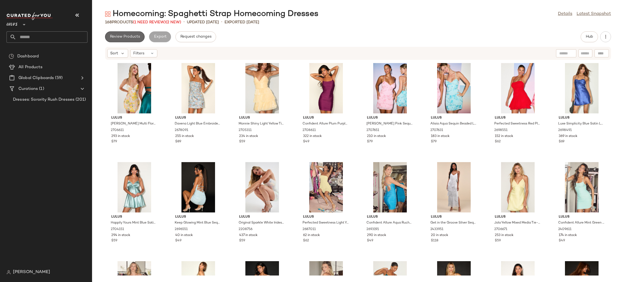
click at [119, 36] on span "Review Products" at bounding box center [125, 37] width 30 height 4
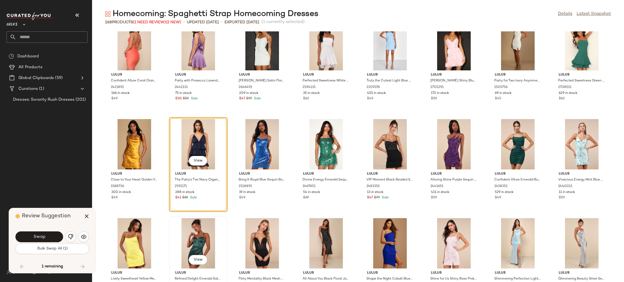
scroll to position [1711, 0]
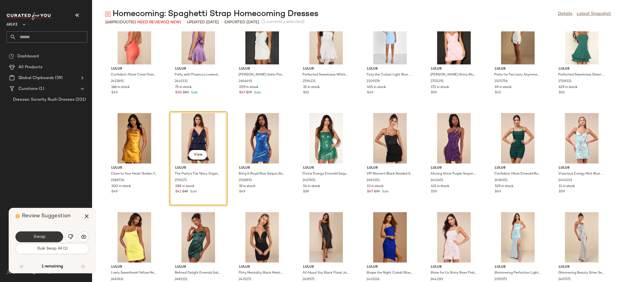
click at [51, 236] on button "Swap" at bounding box center [39, 237] width 48 height 11
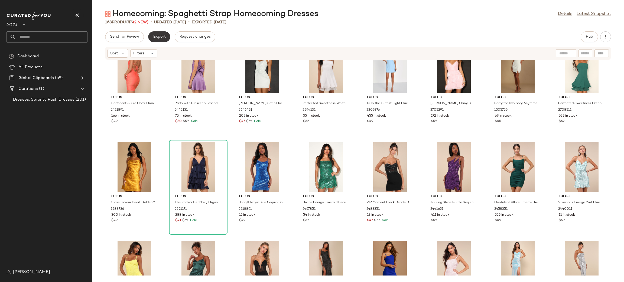
click at [160, 36] on span "Export" at bounding box center [159, 37] width 13 height 4
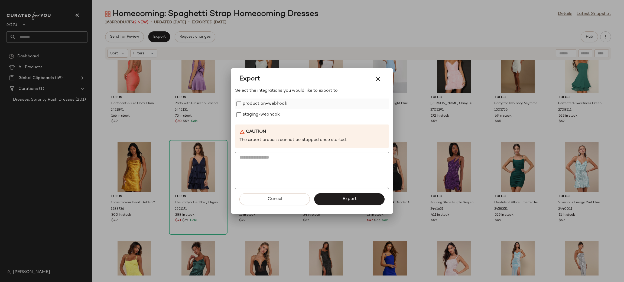
click at [264, 102] on label "production-webhook" at bounding box center [265, 104] width 45 height 11
click at [264, 113] on label "staging-webhook" at bounding box center [261, 115] width 37 height 11
click at [356, 200] on span "Export" at bounding box center [349, 199] width 14 height 5
